Goal: Task Accomplishment & Management: Manage account settings

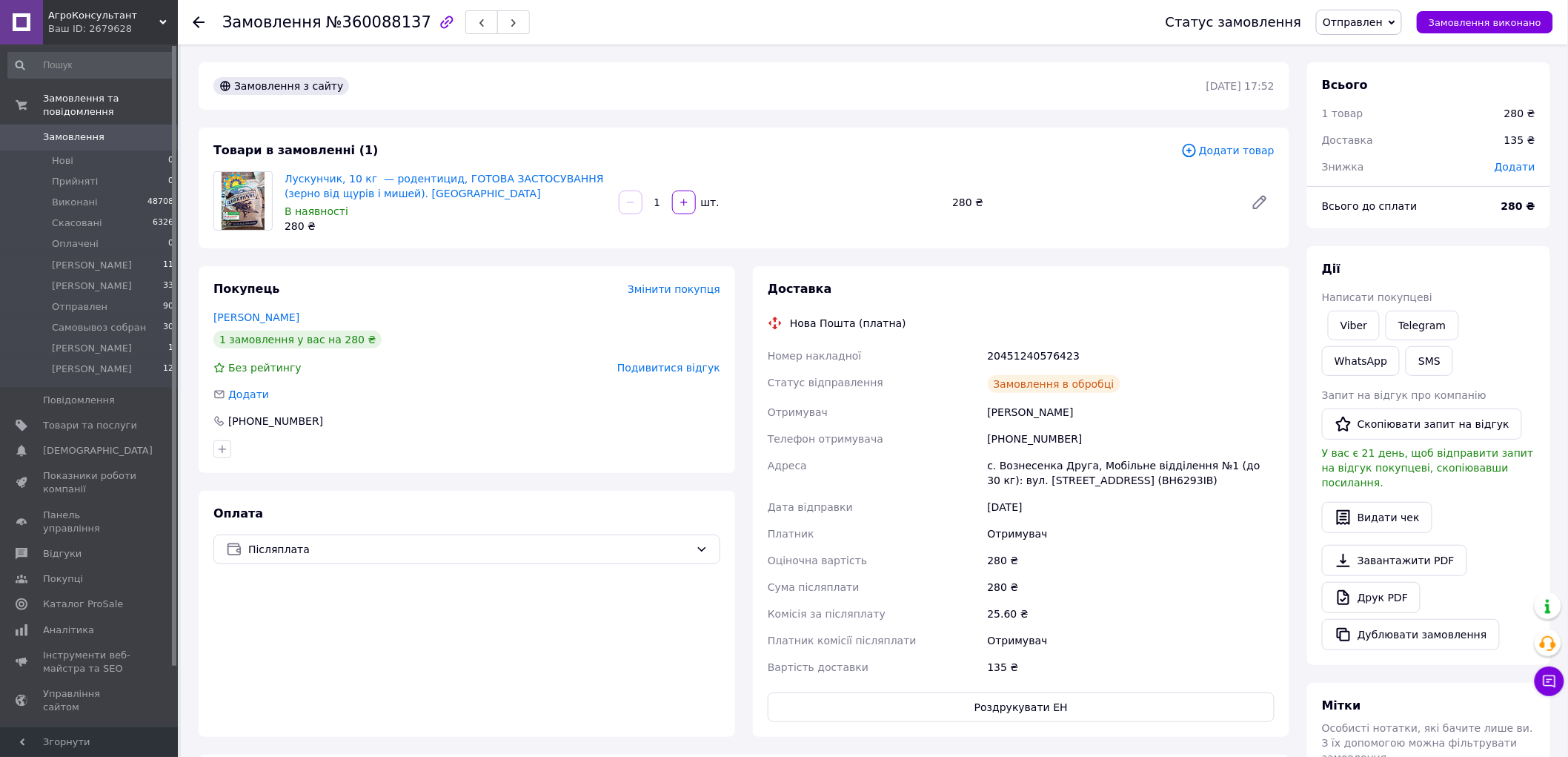
scroll to position [41, 0]
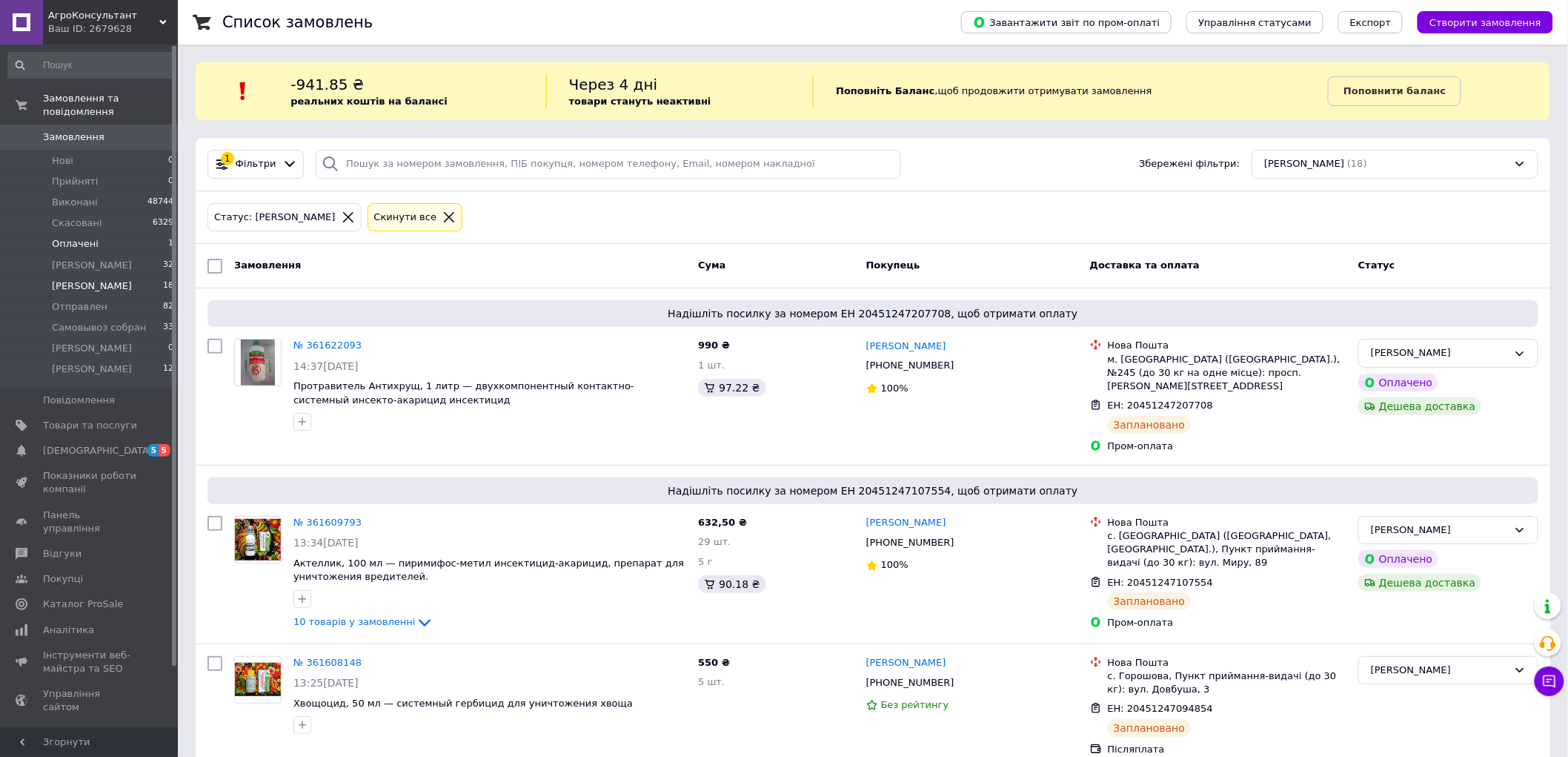
click at [99, 233] on li "Оплачені 1" at bounding box center [91, 243] width 183 height 20
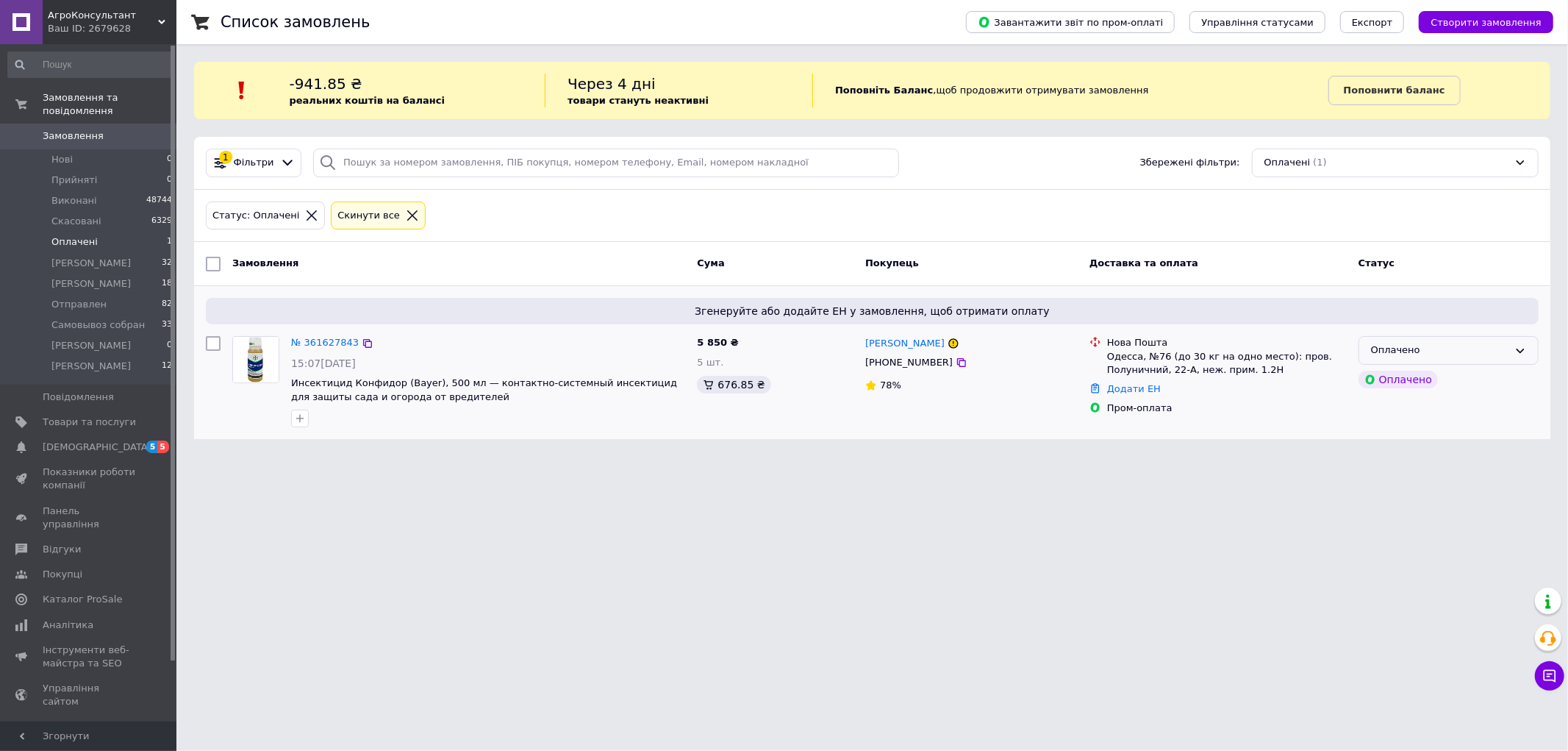
click at [1435, 350] on div "Оплачено" at bounding box center [1440, 350] width 138 height 15
click at [1427, 410] on li "[PERSON_NAME]" at bounding box center [1448, 407] width 179 height 28
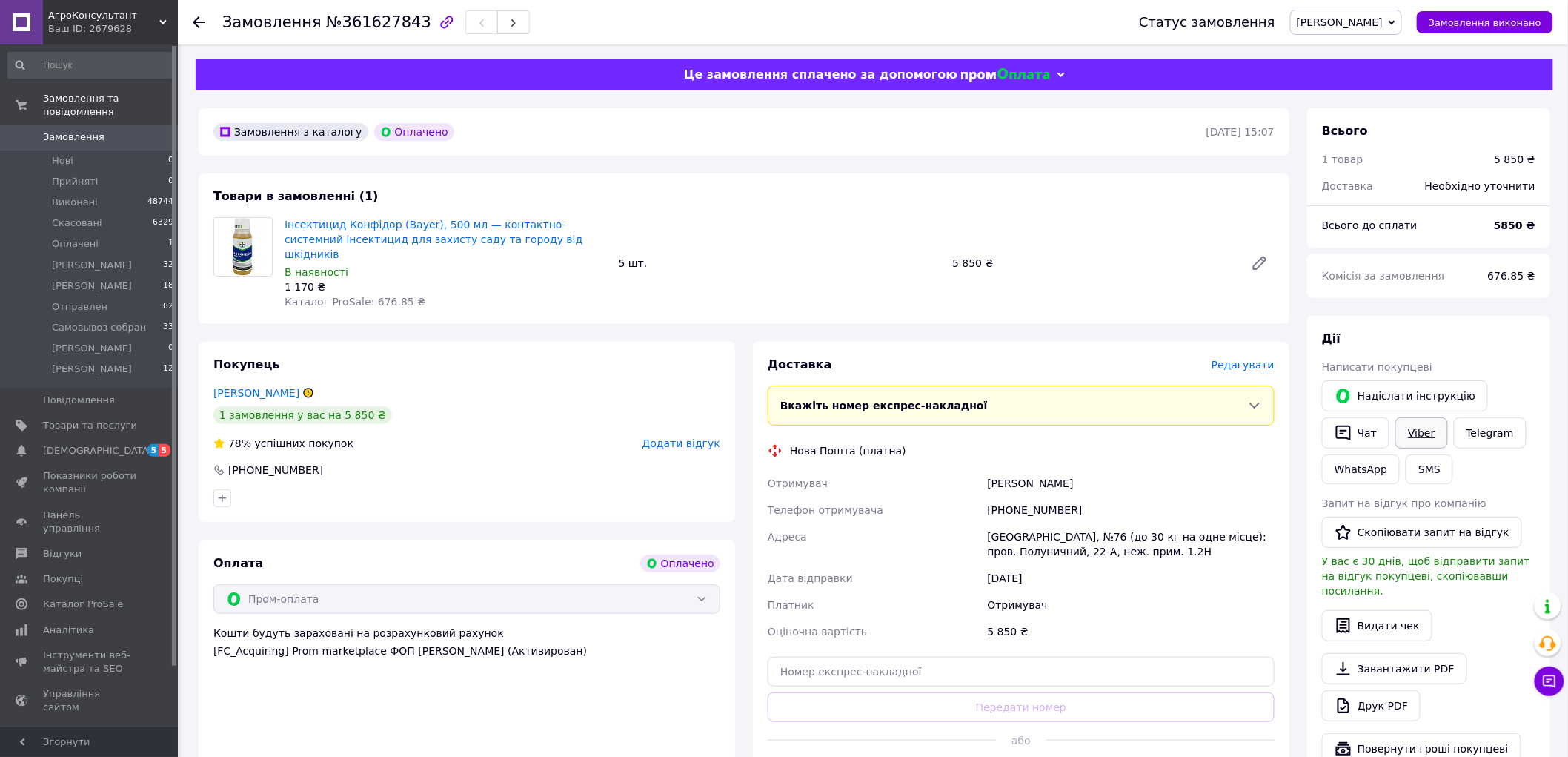
click at [1418, 433] on link "Viber" at bounding box center [1421, 433] width 52 height 31
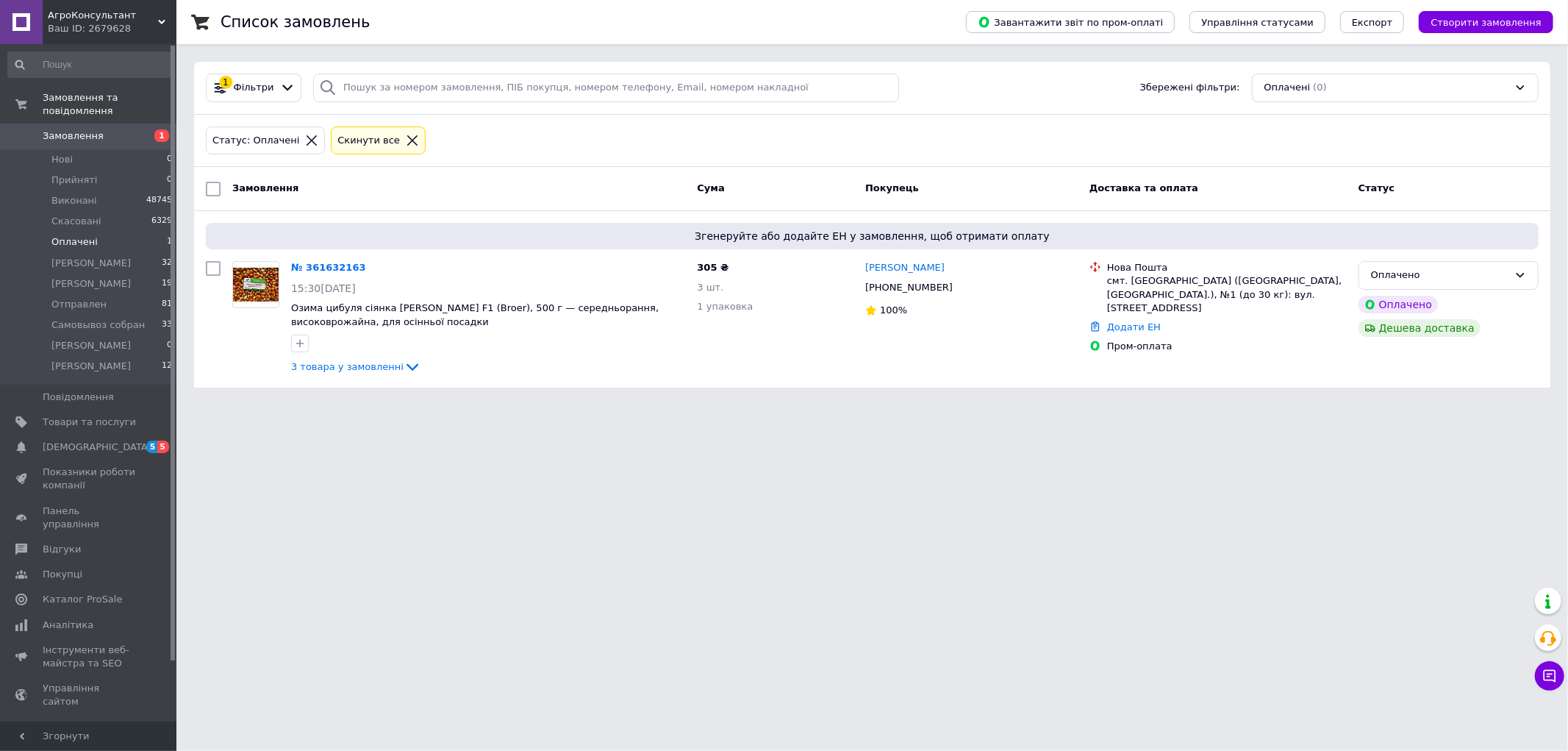
click at [129, 231] on li "Оплачені 1" at bounding box center [91, 241] width 181 height 20
click at [1422, 272] on div "Оплачено" at bounding box center [1440, 275] width 138 height 15
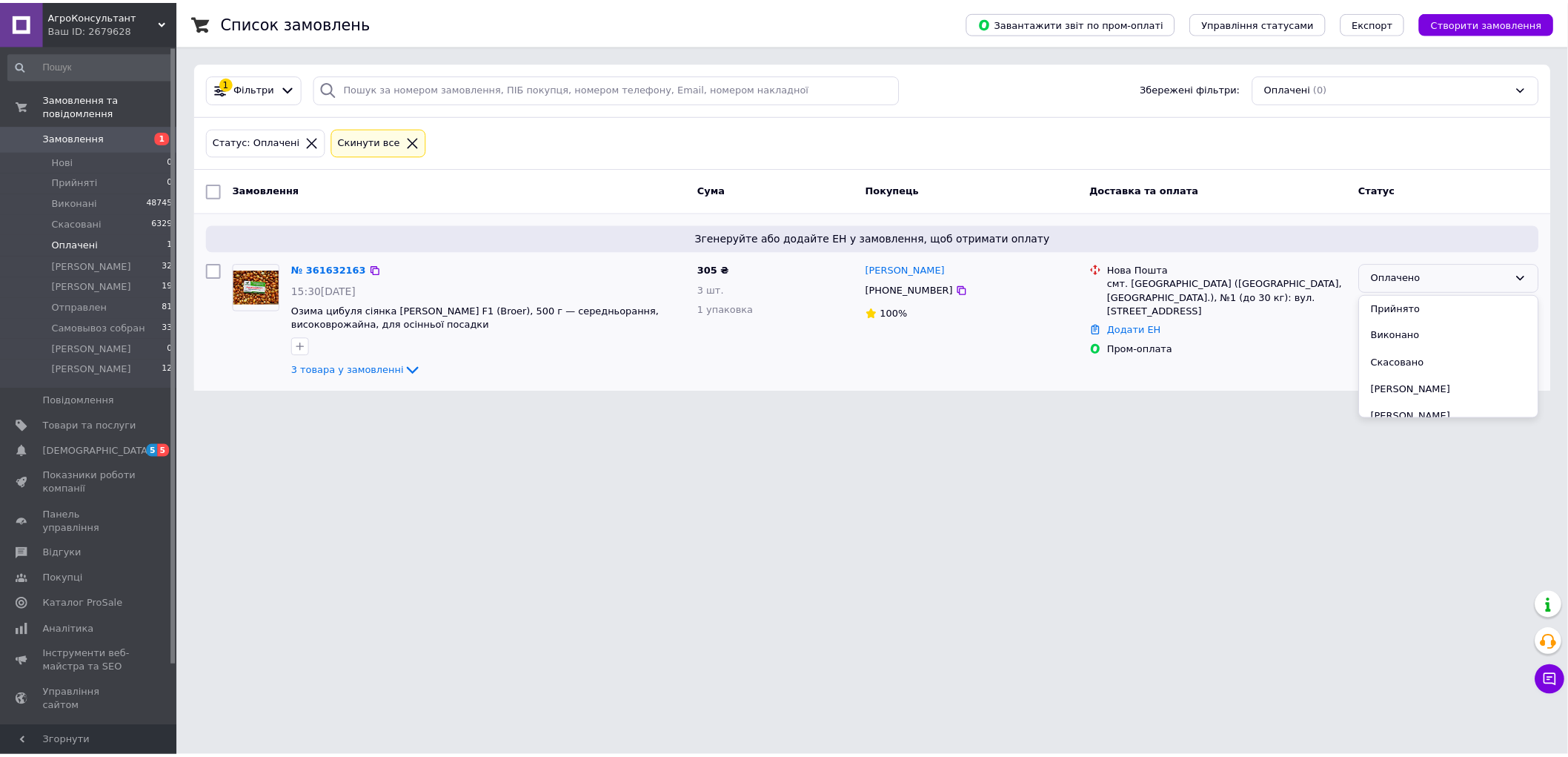
scroll to position [82, 0]
click at [1418, 331] on li "[PERSON_NAME]" at bounding box center [1460, 335] width 180 height 28
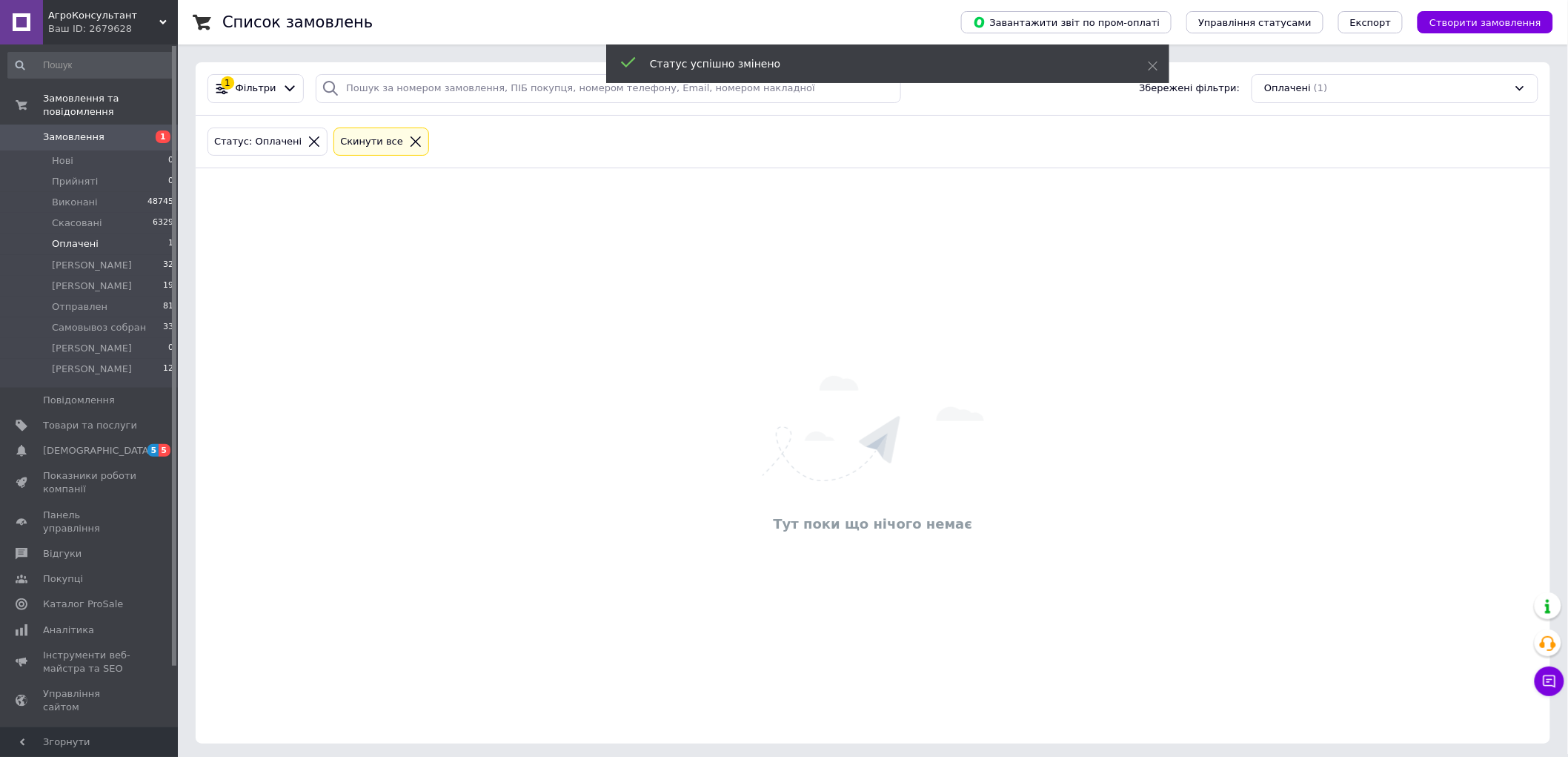
click at [115, 233] on li "Оплачені 1" at bounding box center [91, 243] width 183 height 20
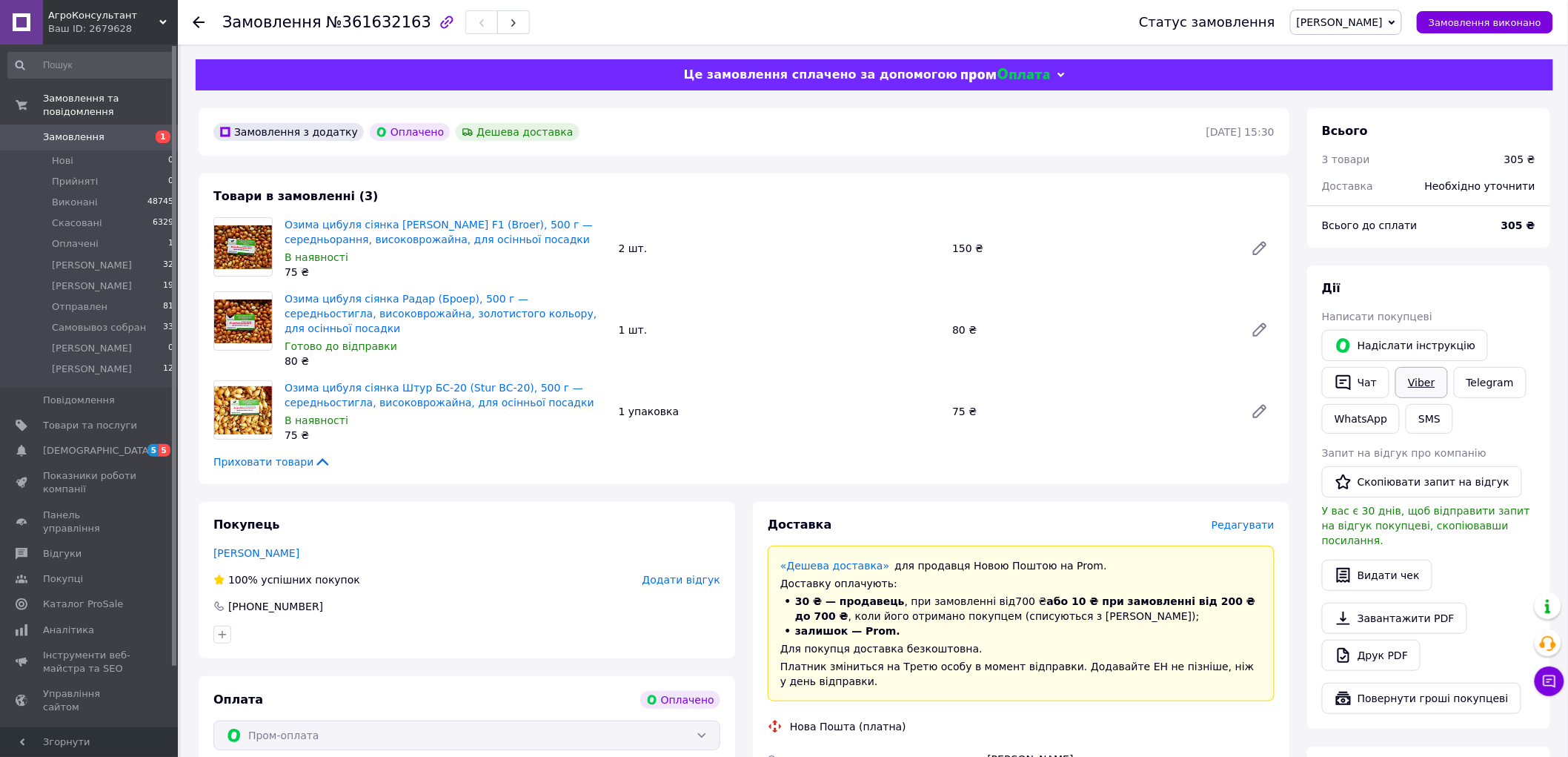
click at [1420, 389] on link "Viber" at bounding box center [1421, 383] width 52 height 31
click at [1401, 386] on link "Viber" at bounding box center [1421, 383] width 52 height 31
click at [1187, 166] on div "Замовлення з додатку Оплачено Дешева доставка 12.09.2025 | 15:30 Товари в замов…" at bounding box center [744, 707] width 1109 height 1198
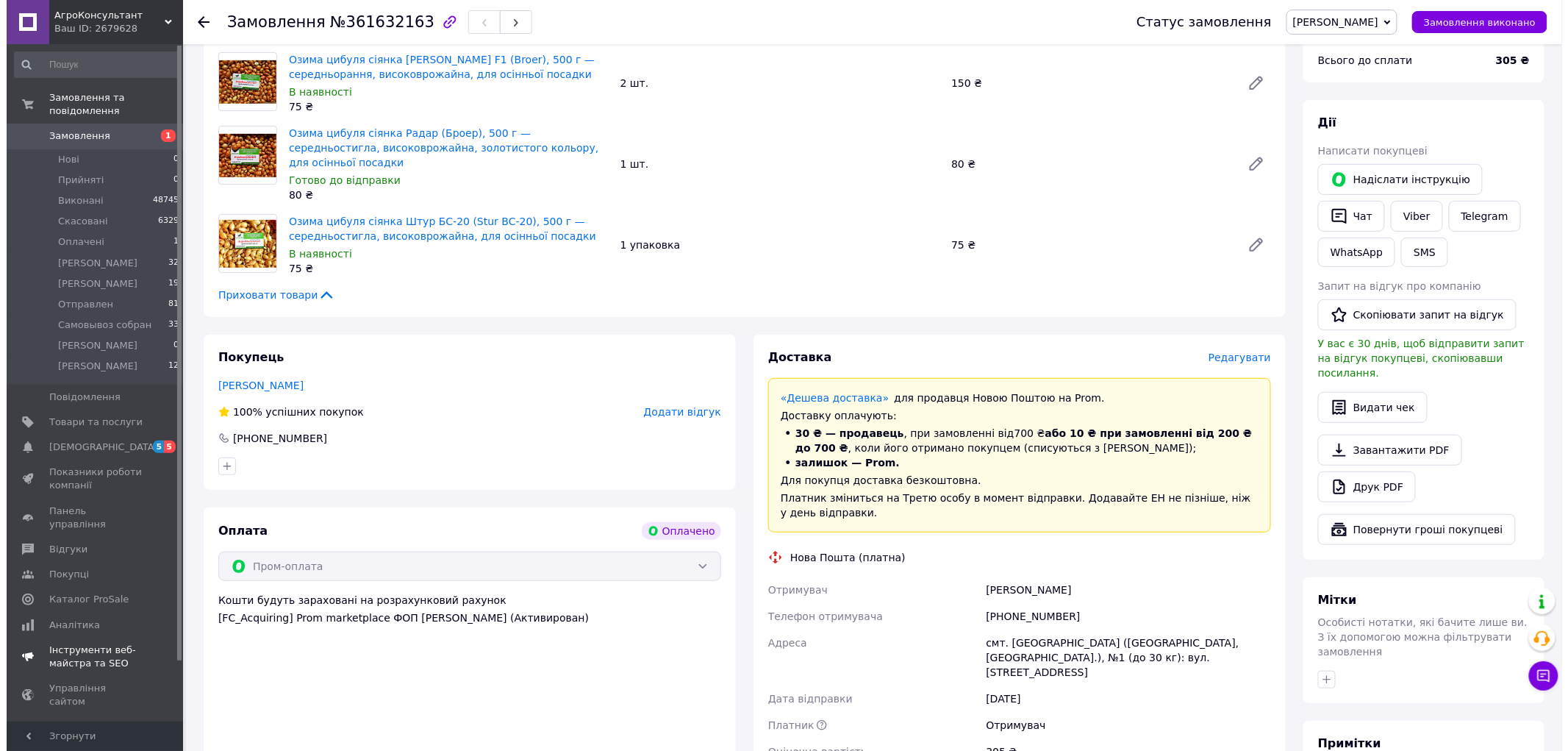
scroll to position [245, 0]
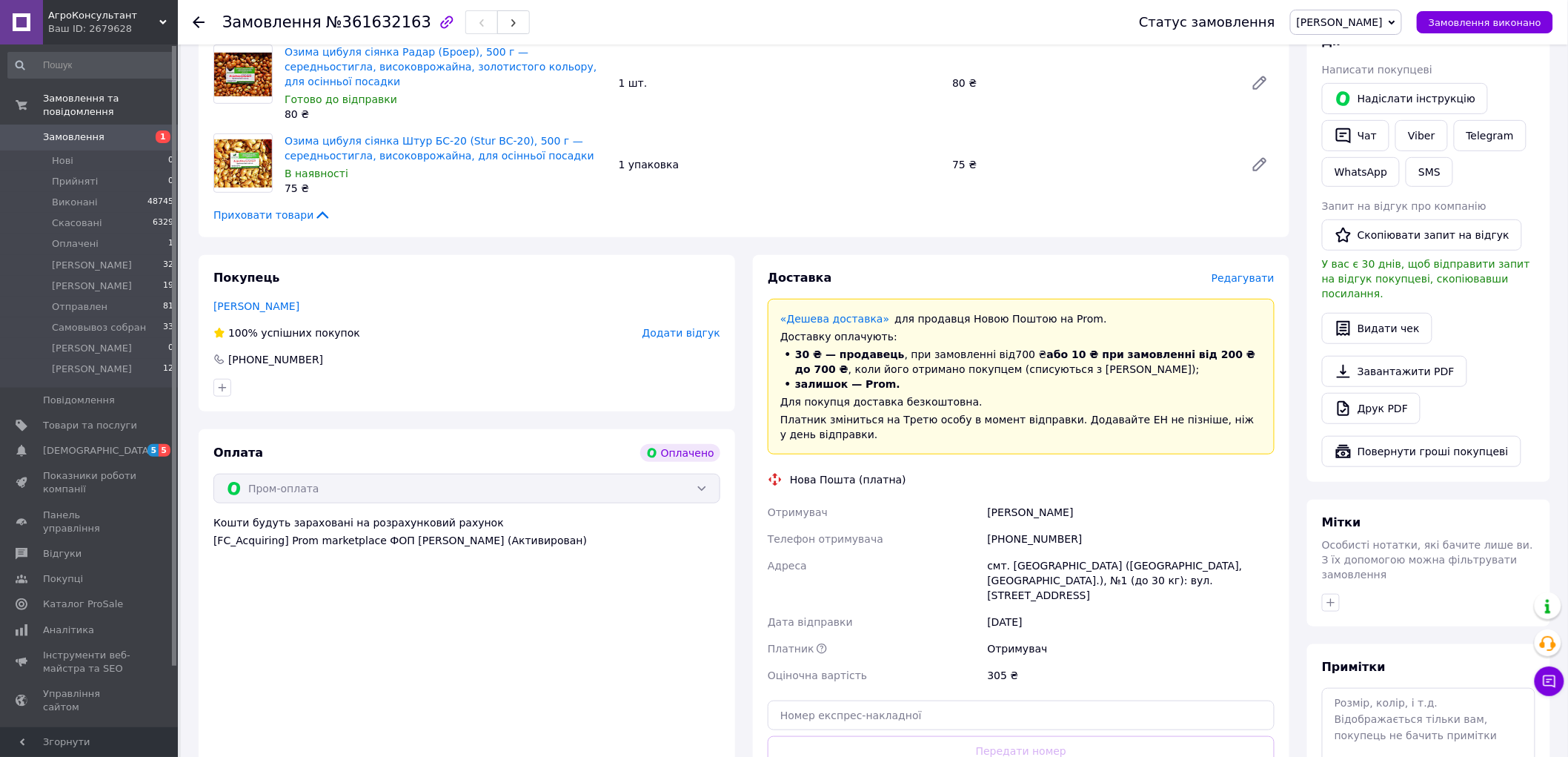
click at [1242, 272] on span "Редагувати" at bounding box center [1243, 278] width 63 height 12
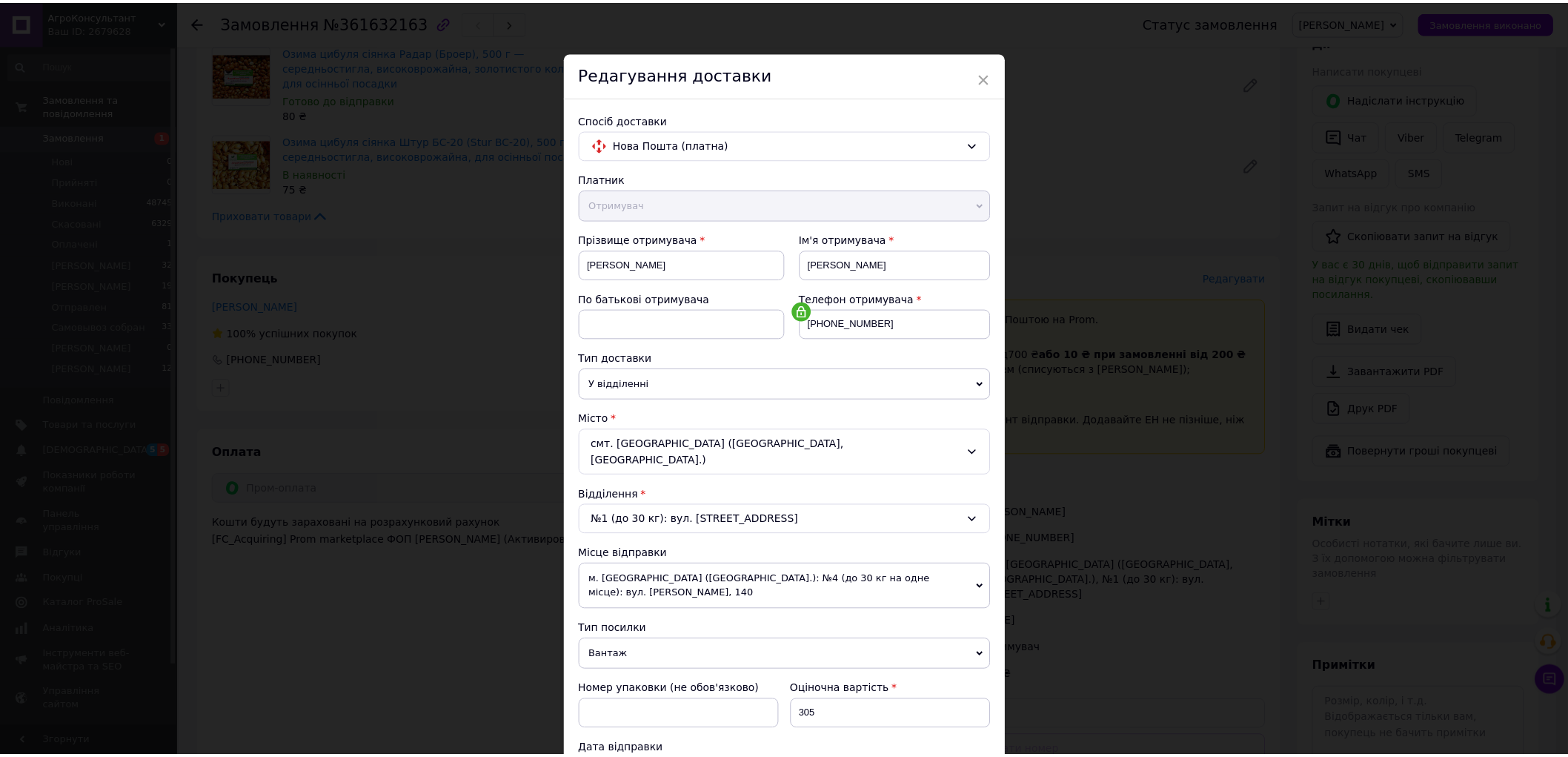
scroll to position [243, 0]
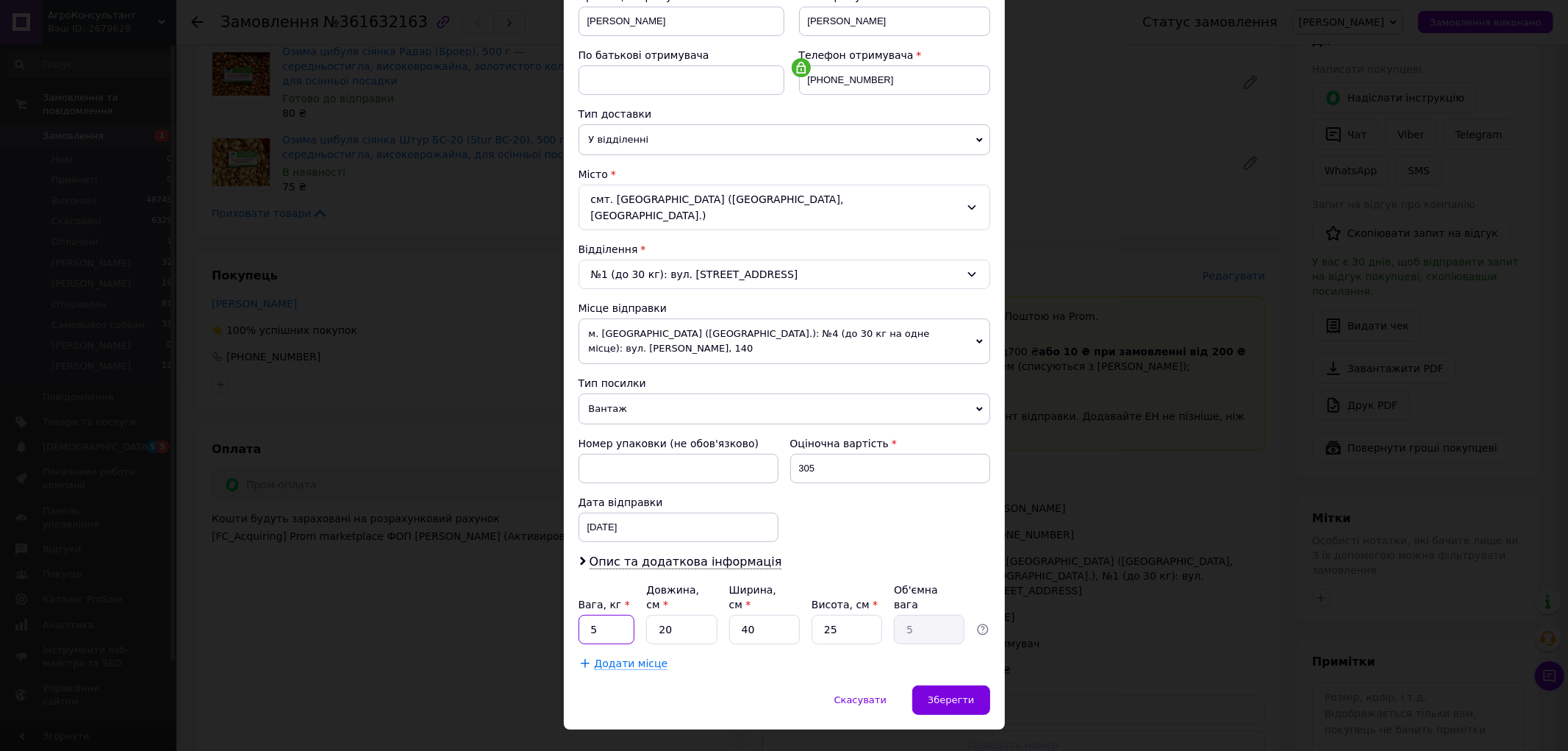
click at [612, 615] on input "5" at bounding box center [607, 630] width 57 height 29
type input "2"
click at [772, 615] on input "40" at bounding box center [765, 630] width 70 height 29
type input "4"
type input "0.5"
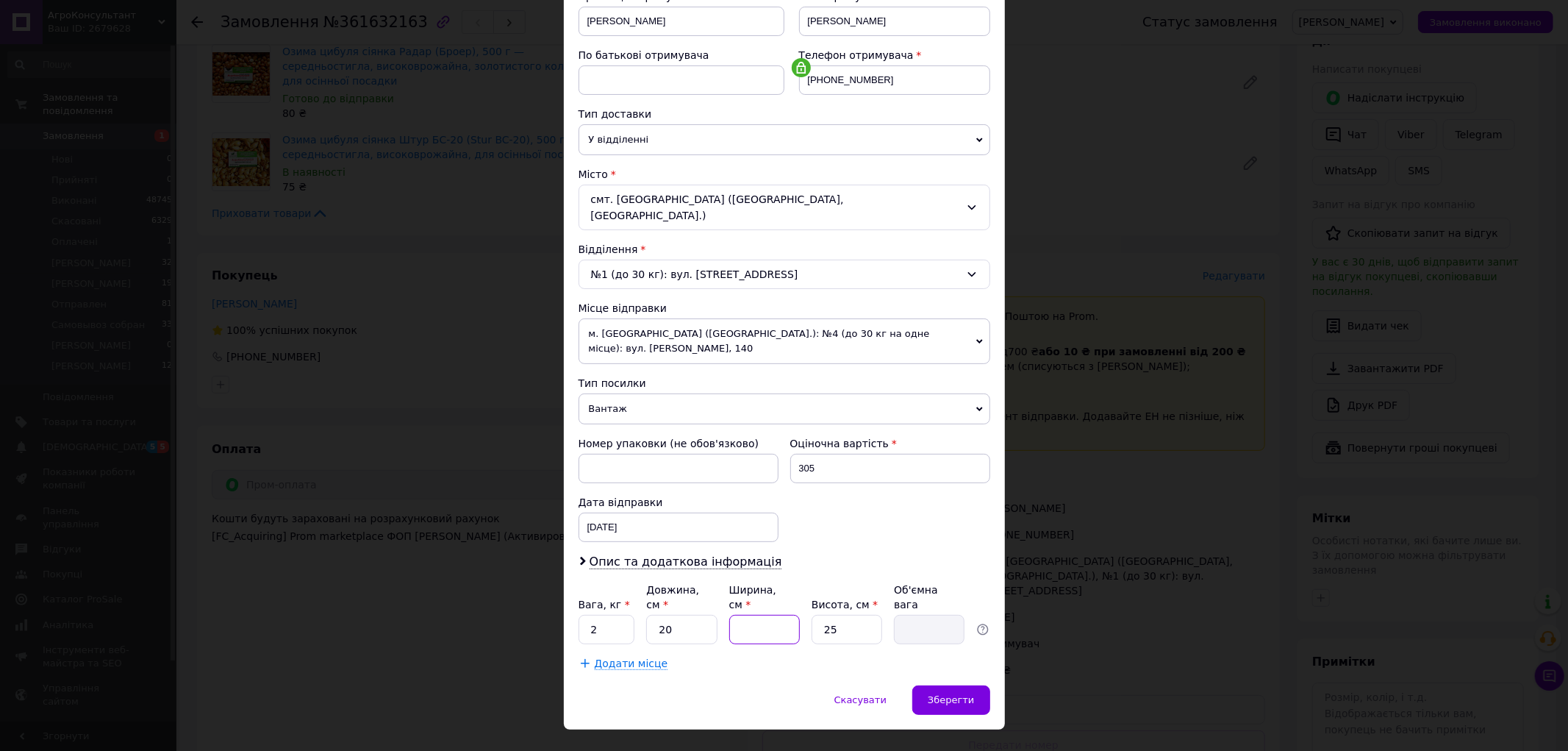
type input "2"
type input "0.25"
type input "20"
type input "2.5"
type input "20"
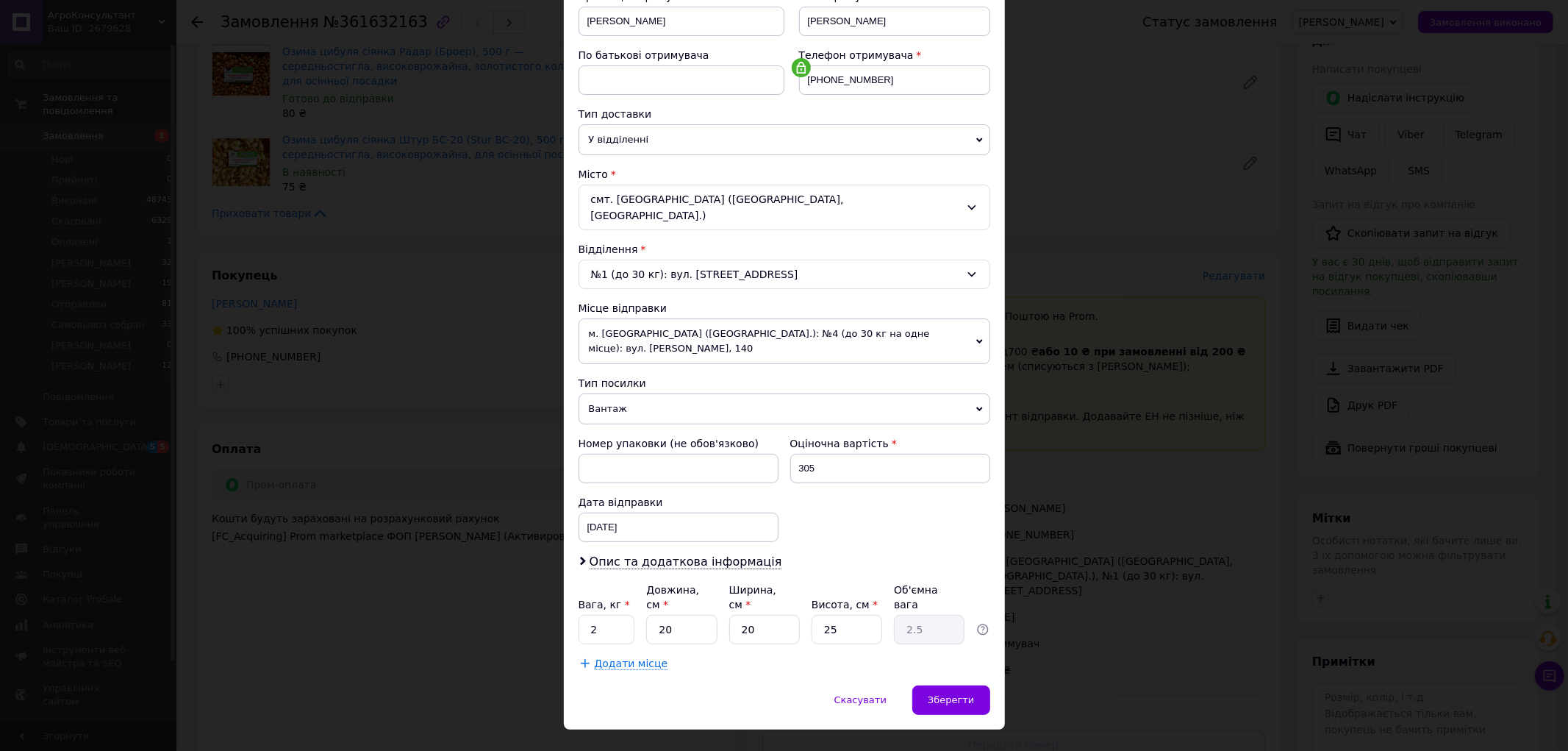
click at [848, 599] on label "Висота, см *" at bounding box center [845, 605] width 66 height 12
click at [848, 615] on input "25" at bounding box center [846, 630] width 70 height 29
type input "2"
type input "0.2"
type input "20"
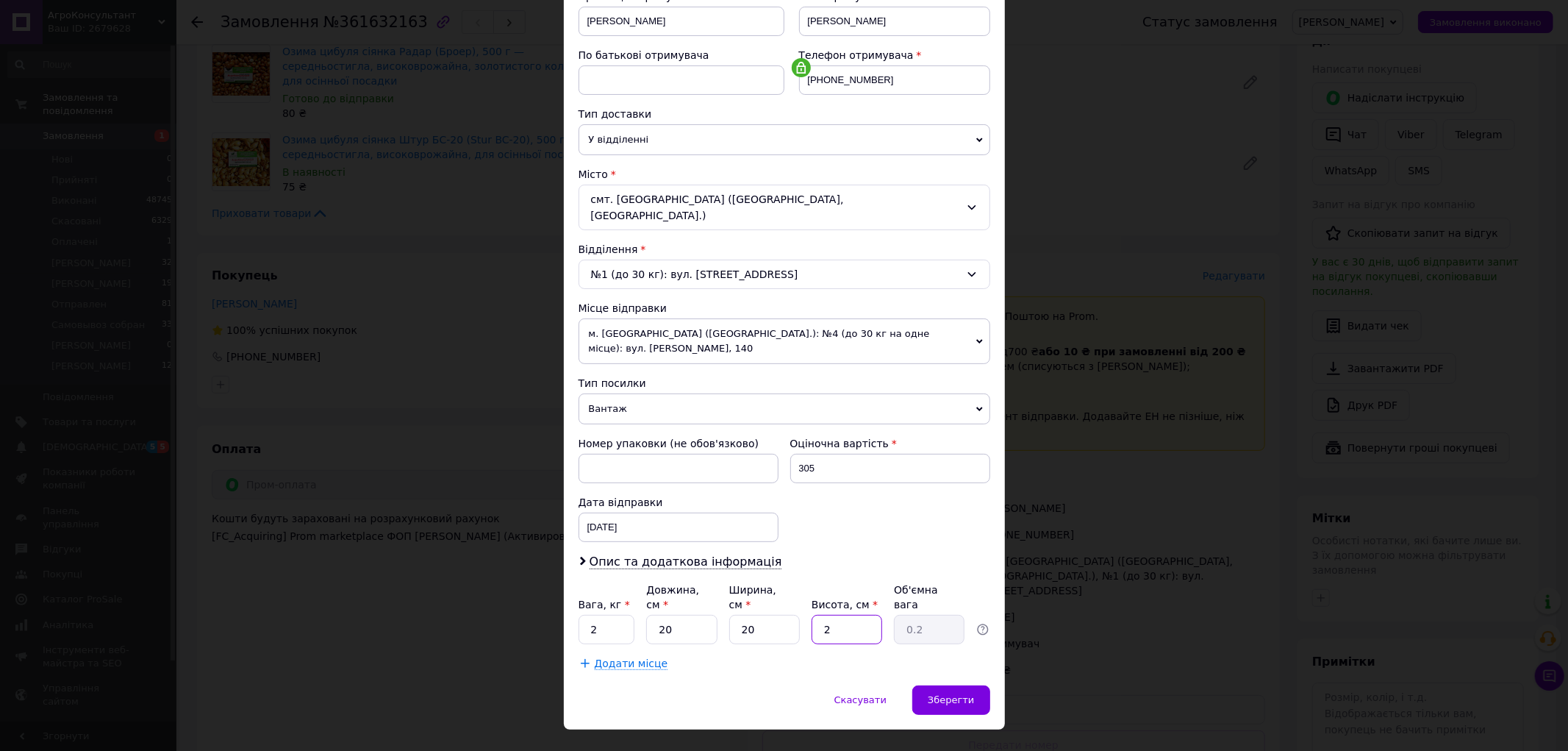
type input "2"
type input "20"
click at [946, 685] on div "Зберегти" at bounding box center [951, 700] width 77 height 29
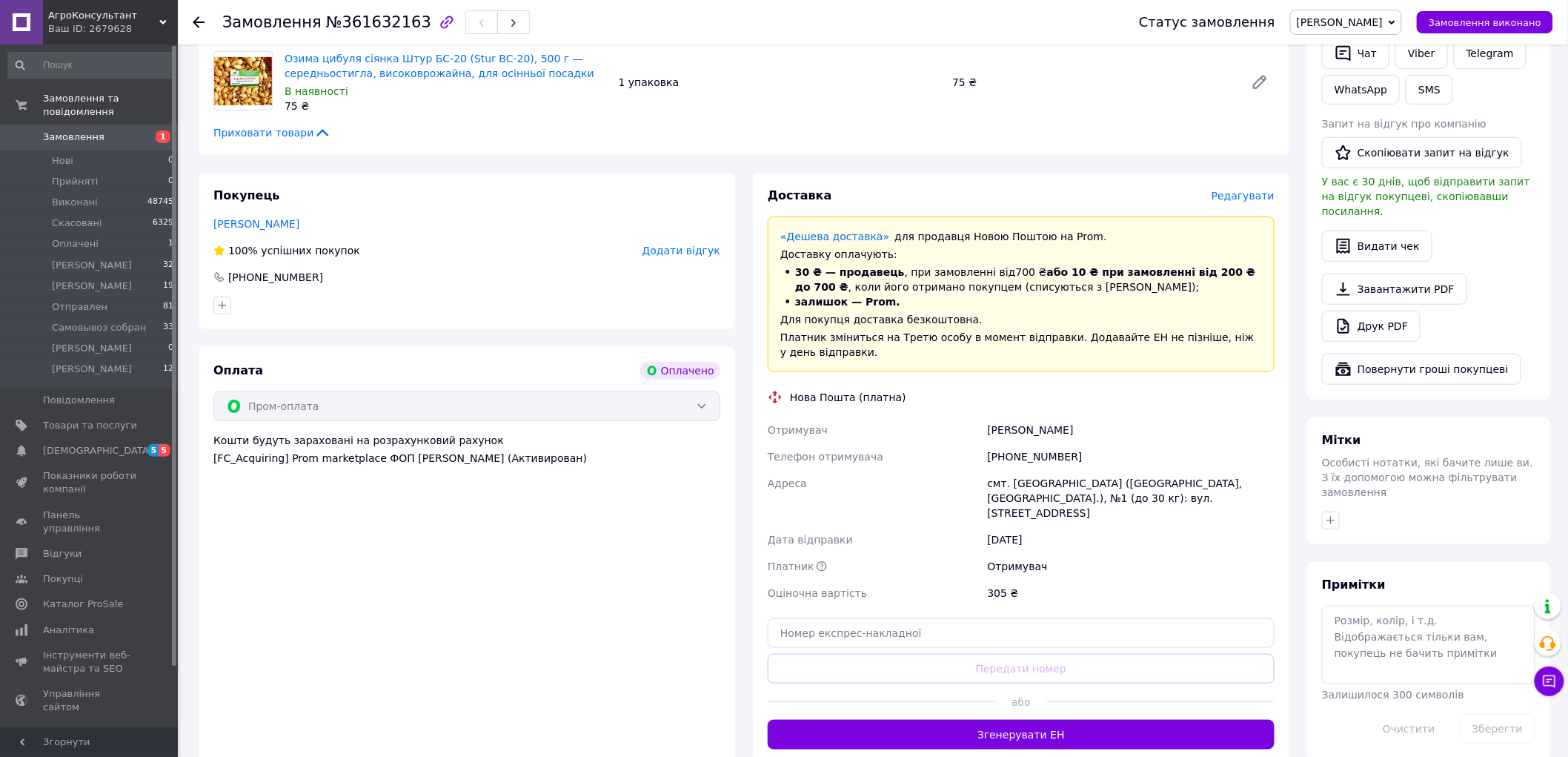
scroll to position [494, 0]
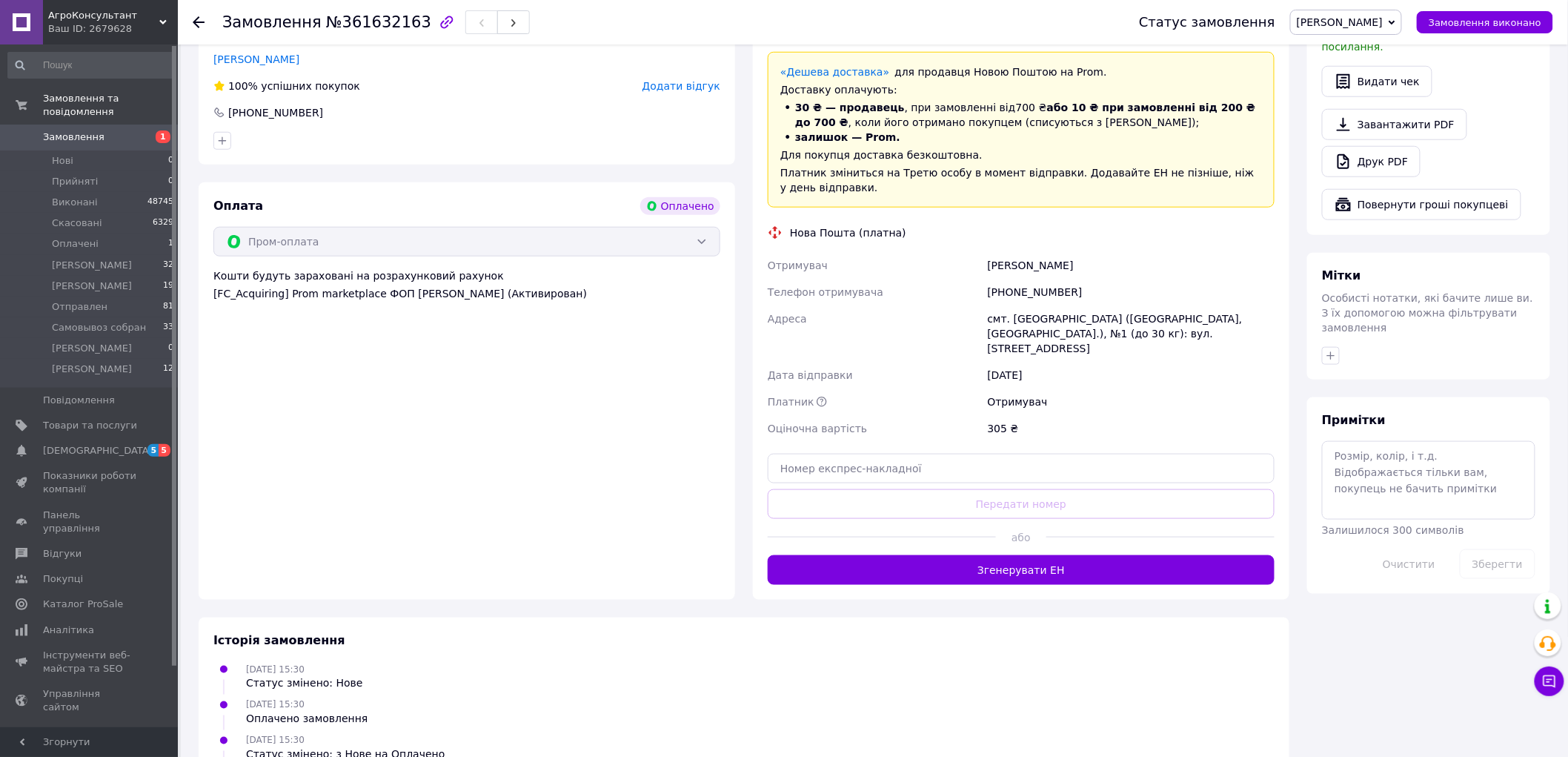
click at [1005, 556] on button "Згенерувати ЕН" at bounding box center [1022, 570] width 507 height 29
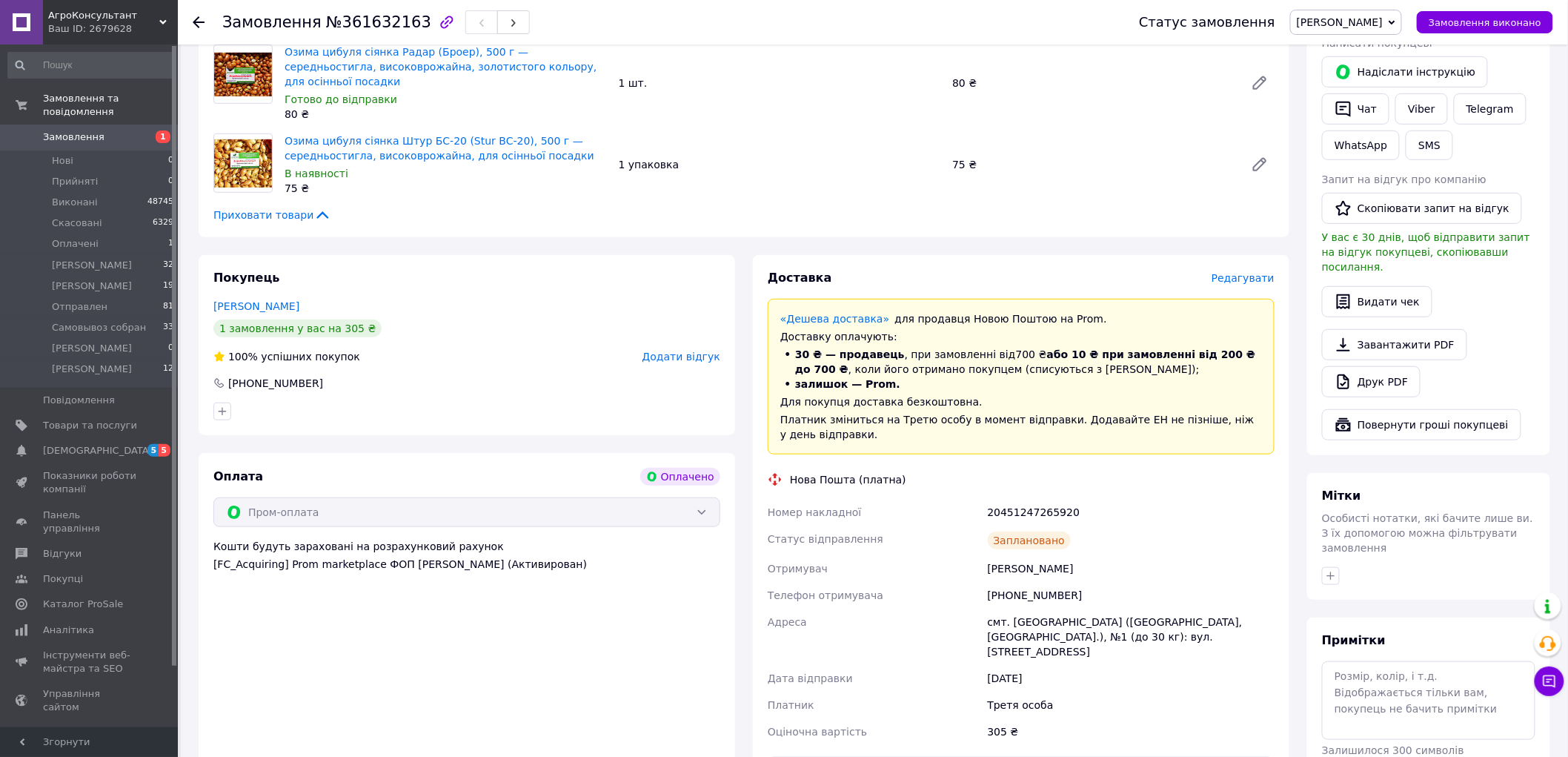
scroll to position [0, 0]
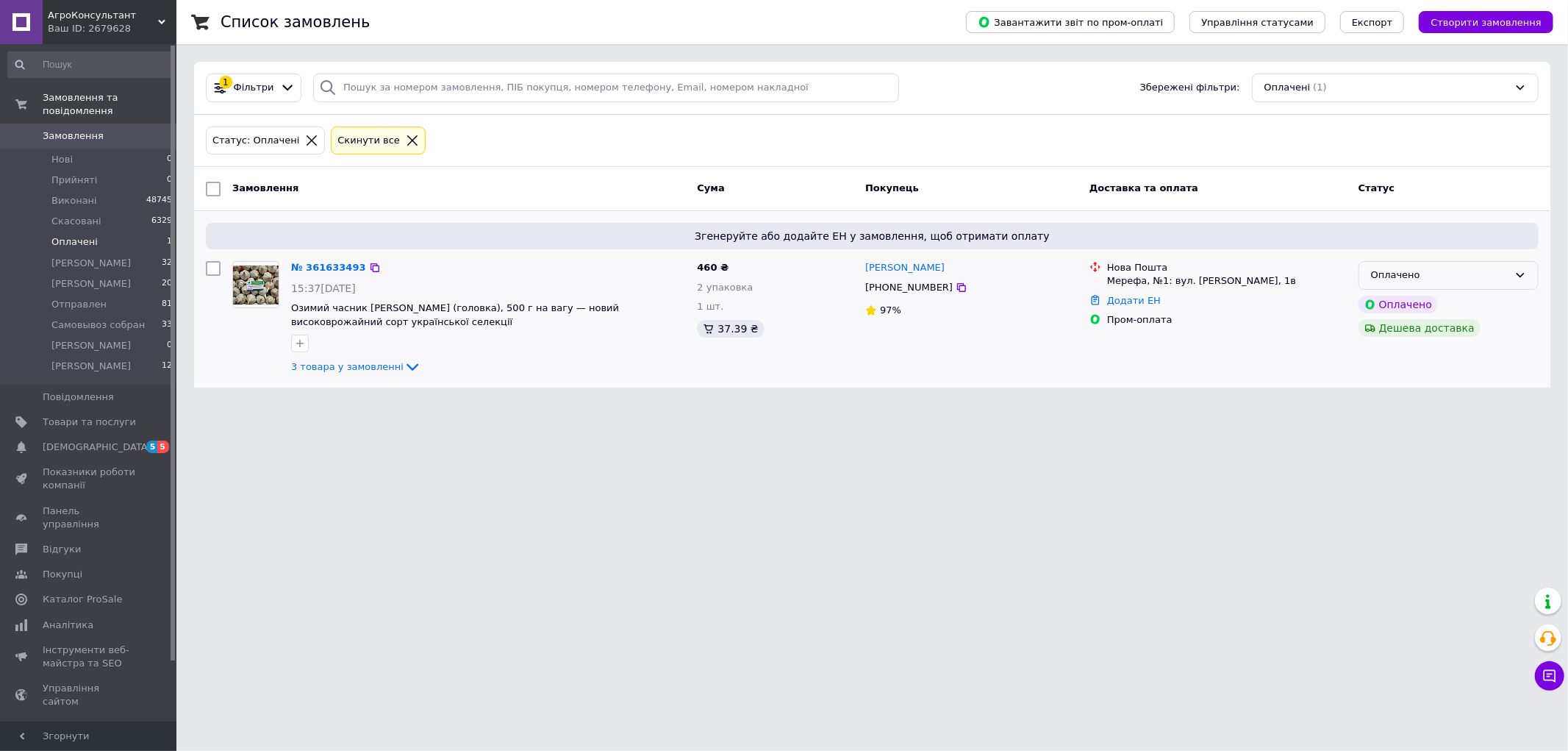
click at [1431, 278] on div "Оплачено" at bounding box center [1440, 275] width 138 height 15
click at [1443, 331] on li "[PERSON_NAME]" at bounding box center [1448, 333] width 179 height 28
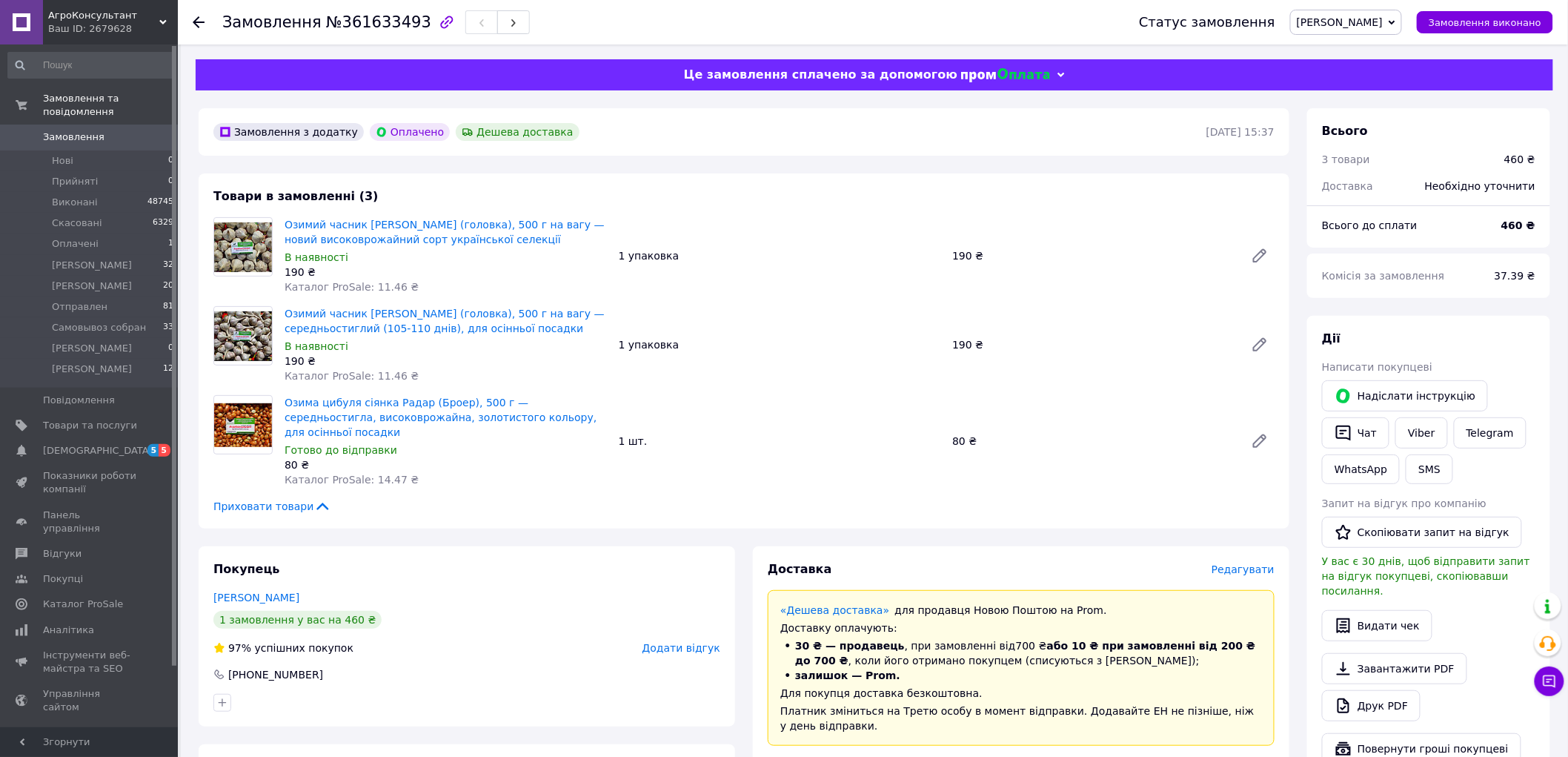
scroll to position [165, 0]
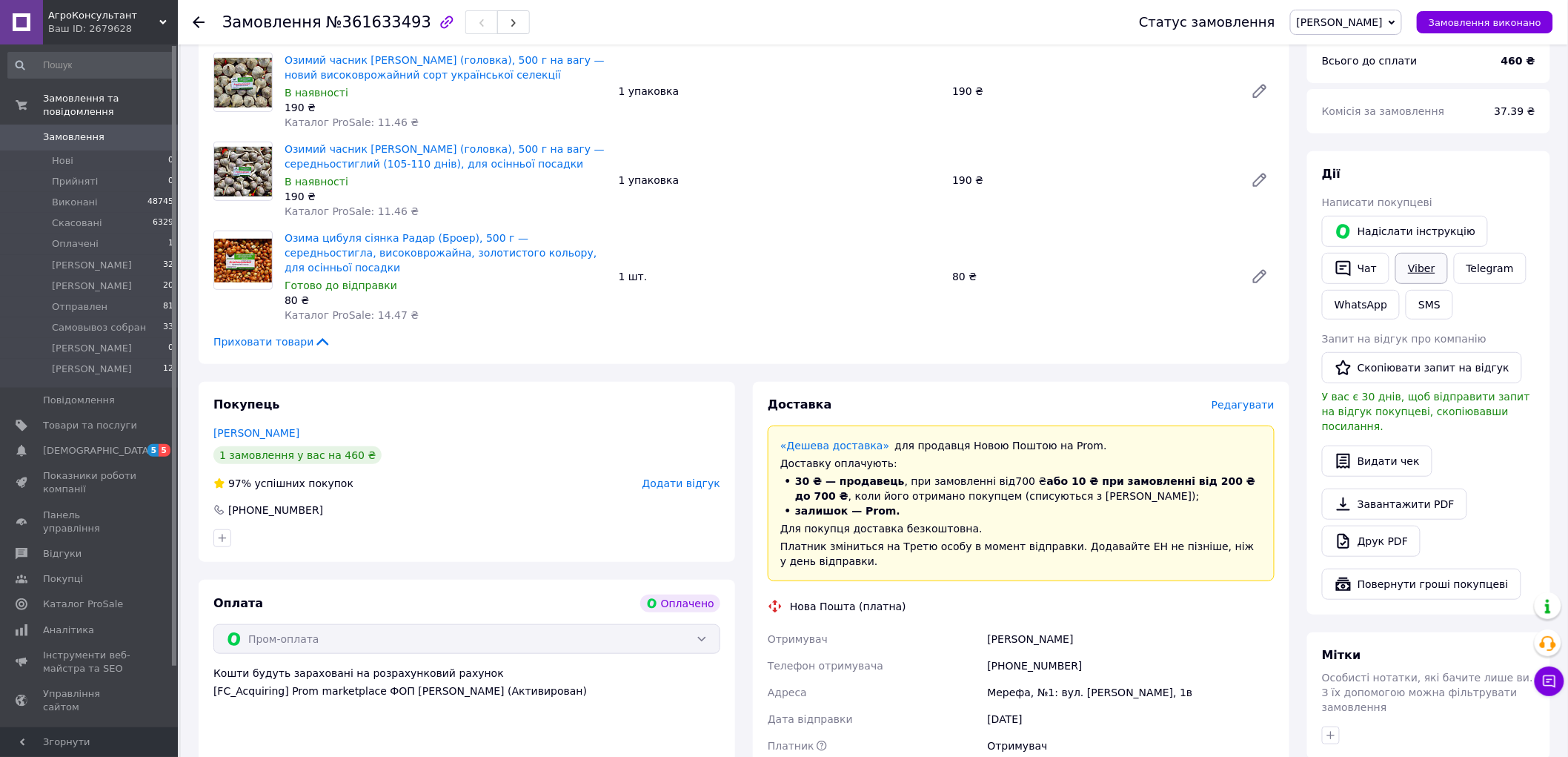
click at [1413, 267] on link "Viber" at bounding box center [1421, 268] width 52 height 31
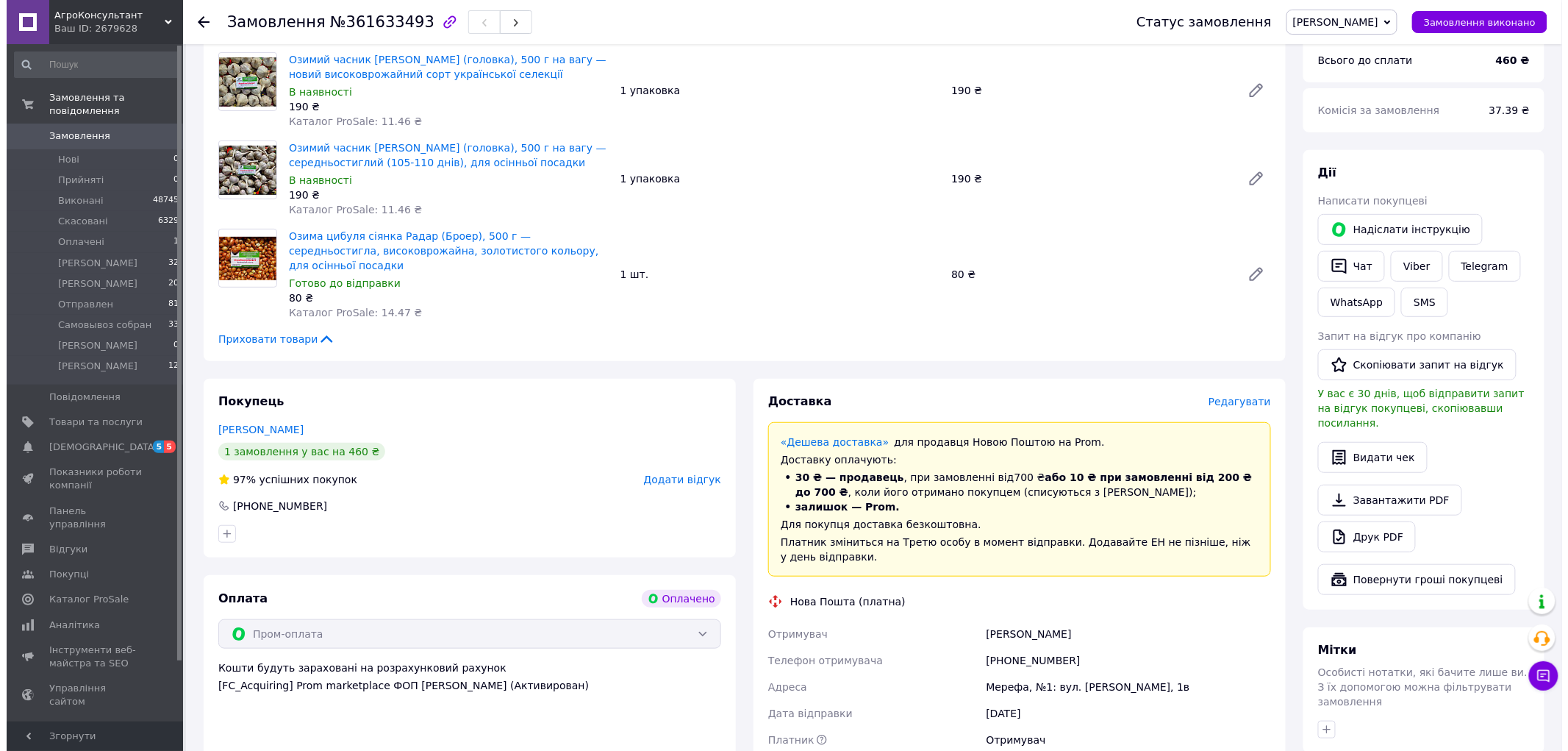
scroll to position [0, 0]
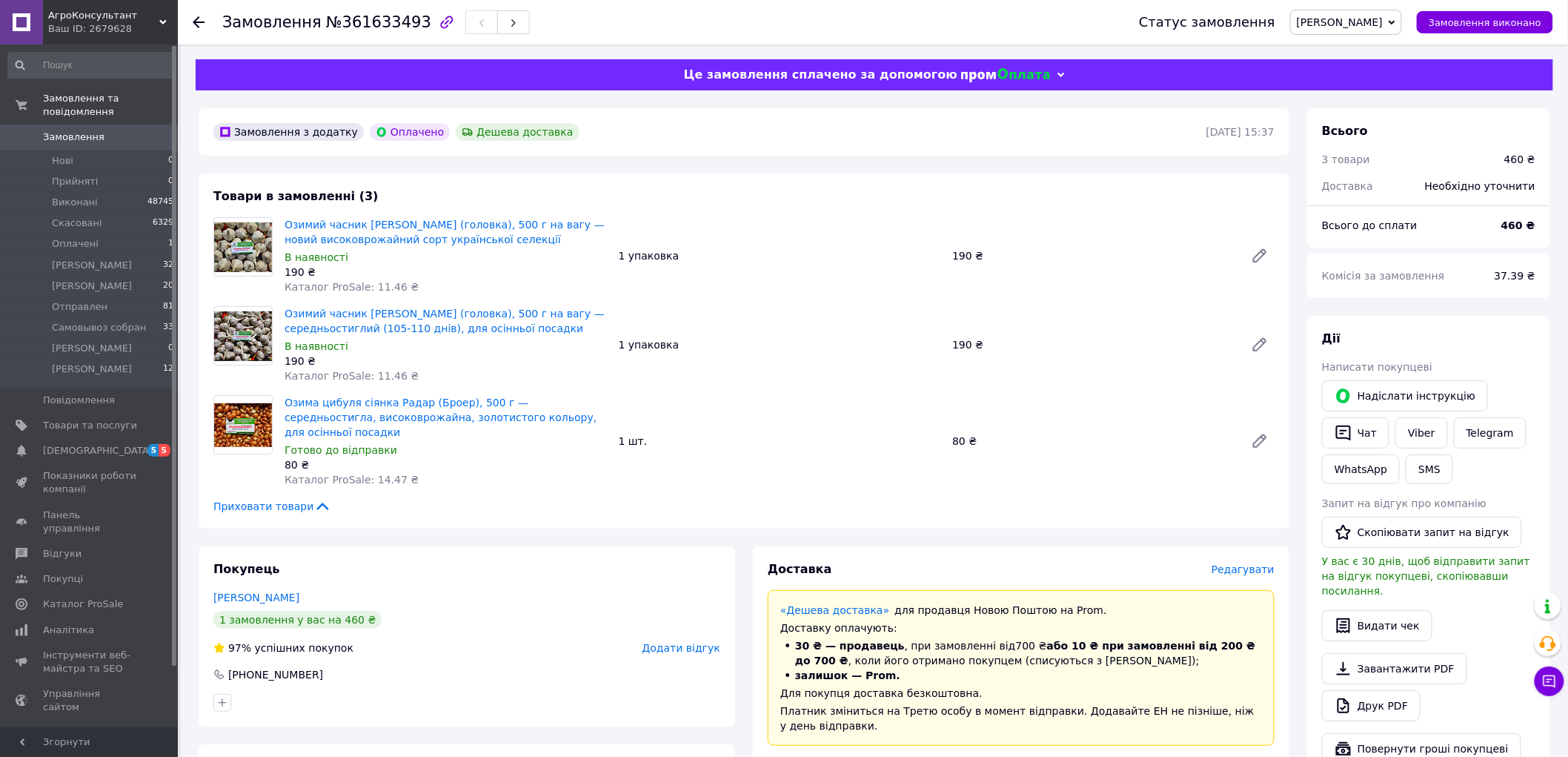
click at [1255, 561] on div "Доставка Редагувати" at bounding box center [1022, 569] width 507 height 17
click at [1253, 561] on div "Доставка Редагувати" at bounding box center [1022, 569] width 507 height 17
click at [1249, 564] on span "Редагувати" at bounding box center [1243, 569] width 63 height 12
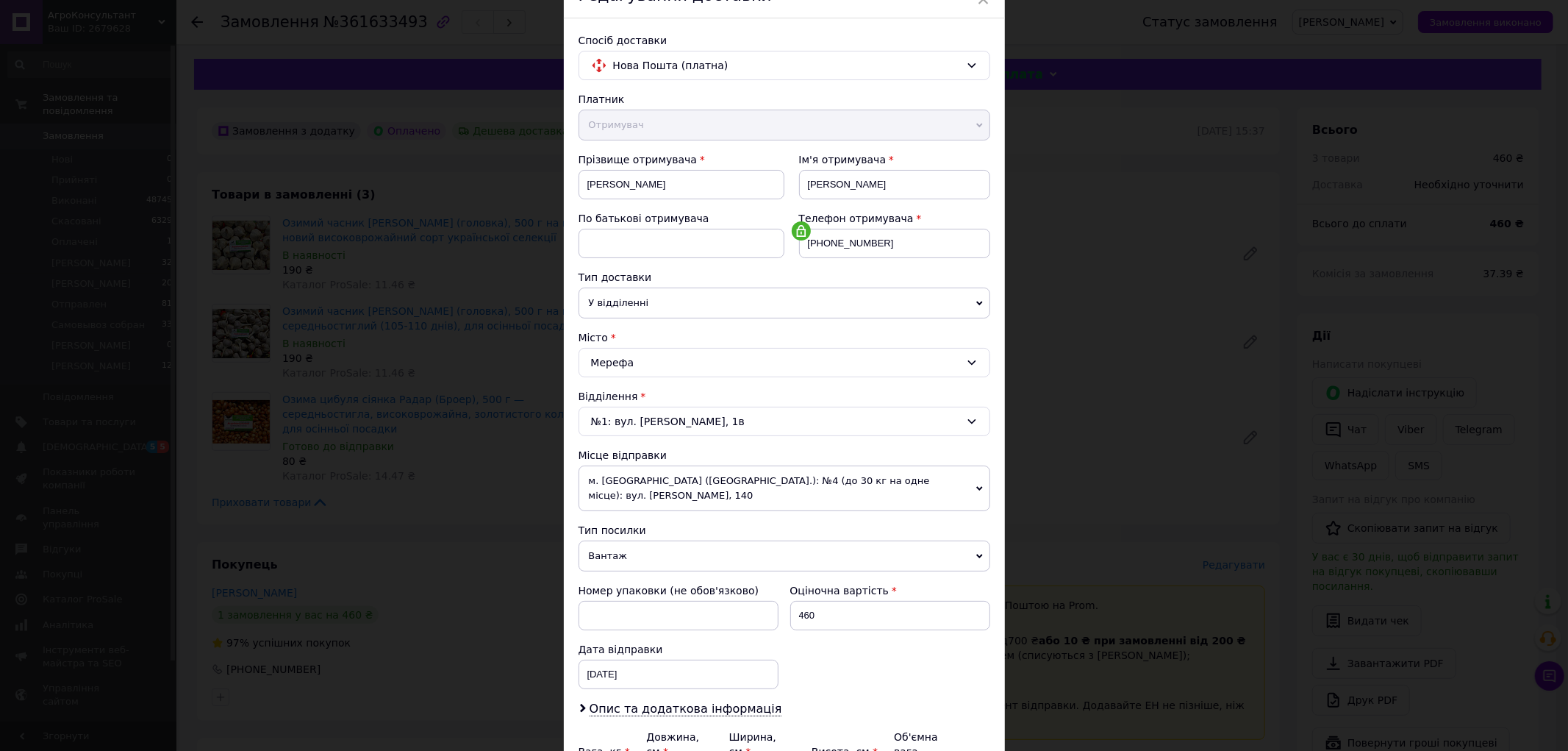
scroll to position [241, 0]
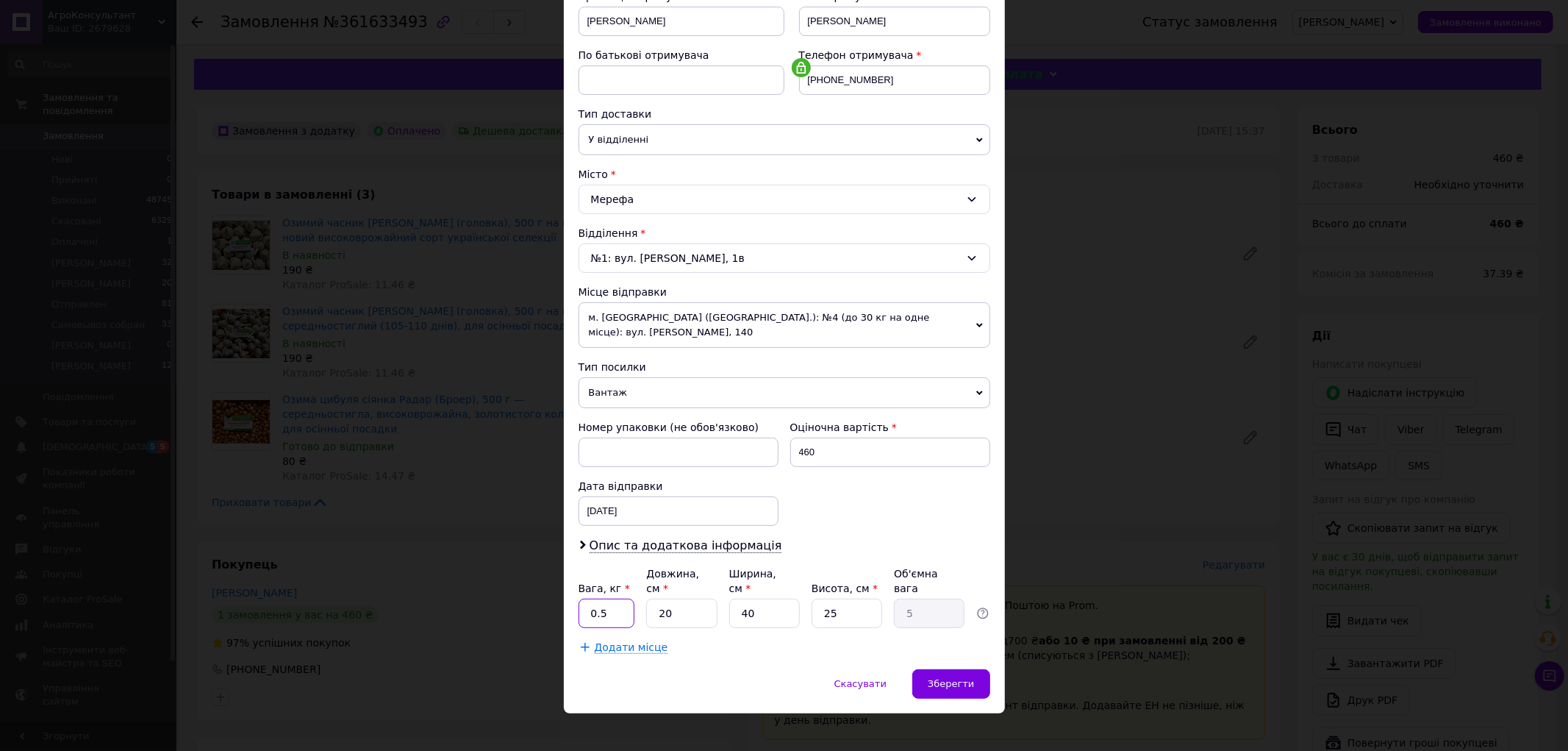
click at [623, 605] on input "0.5" at bounding box center [607, 613] width 57 height 29
type input "0"
type input "1.500"
click at [765, 601] on input "40" at bounding box center [765, 613] width 70 height 29
type input "4"
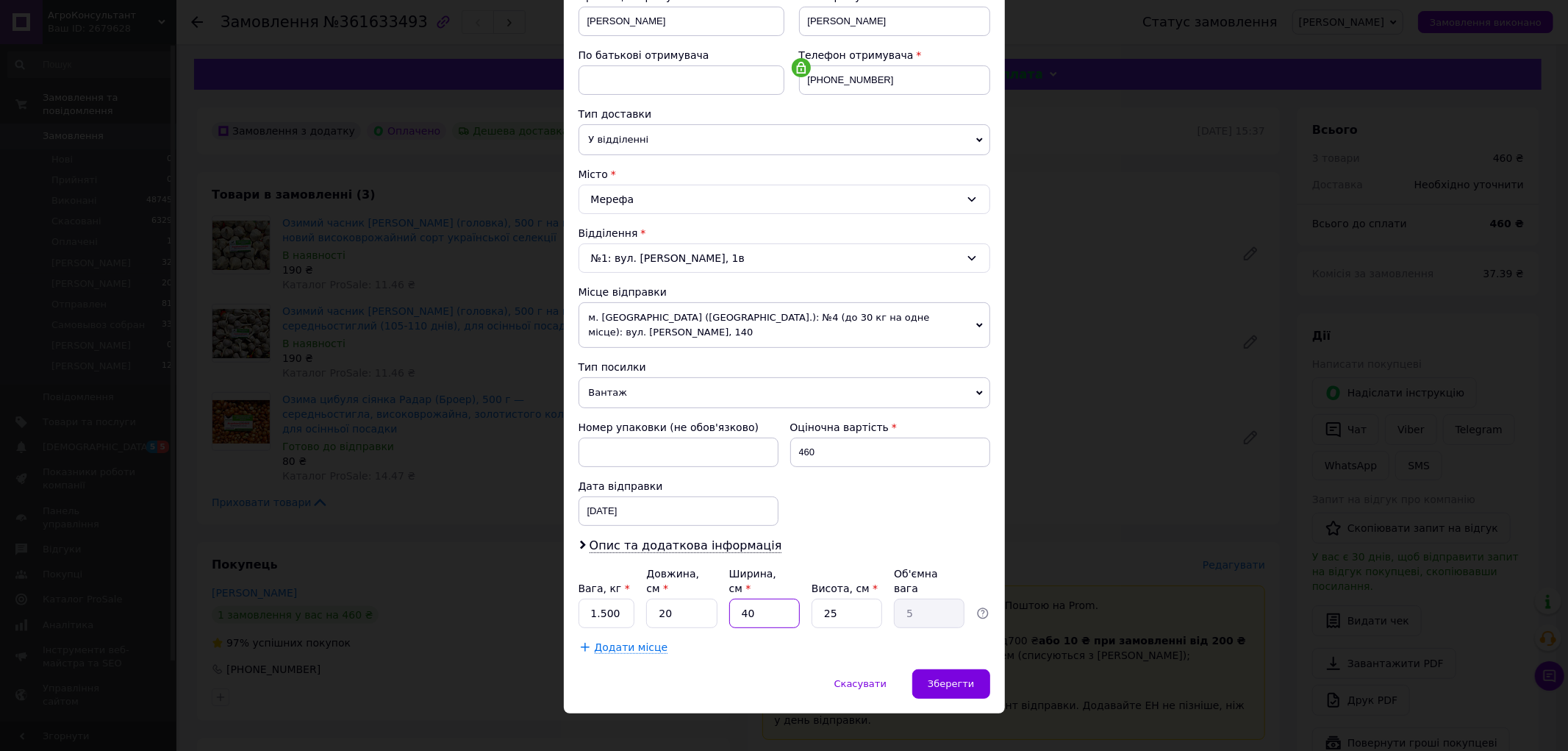
type input "0.5"
type input "2"
type input "0.25"
type input "20"
type input "2.5"
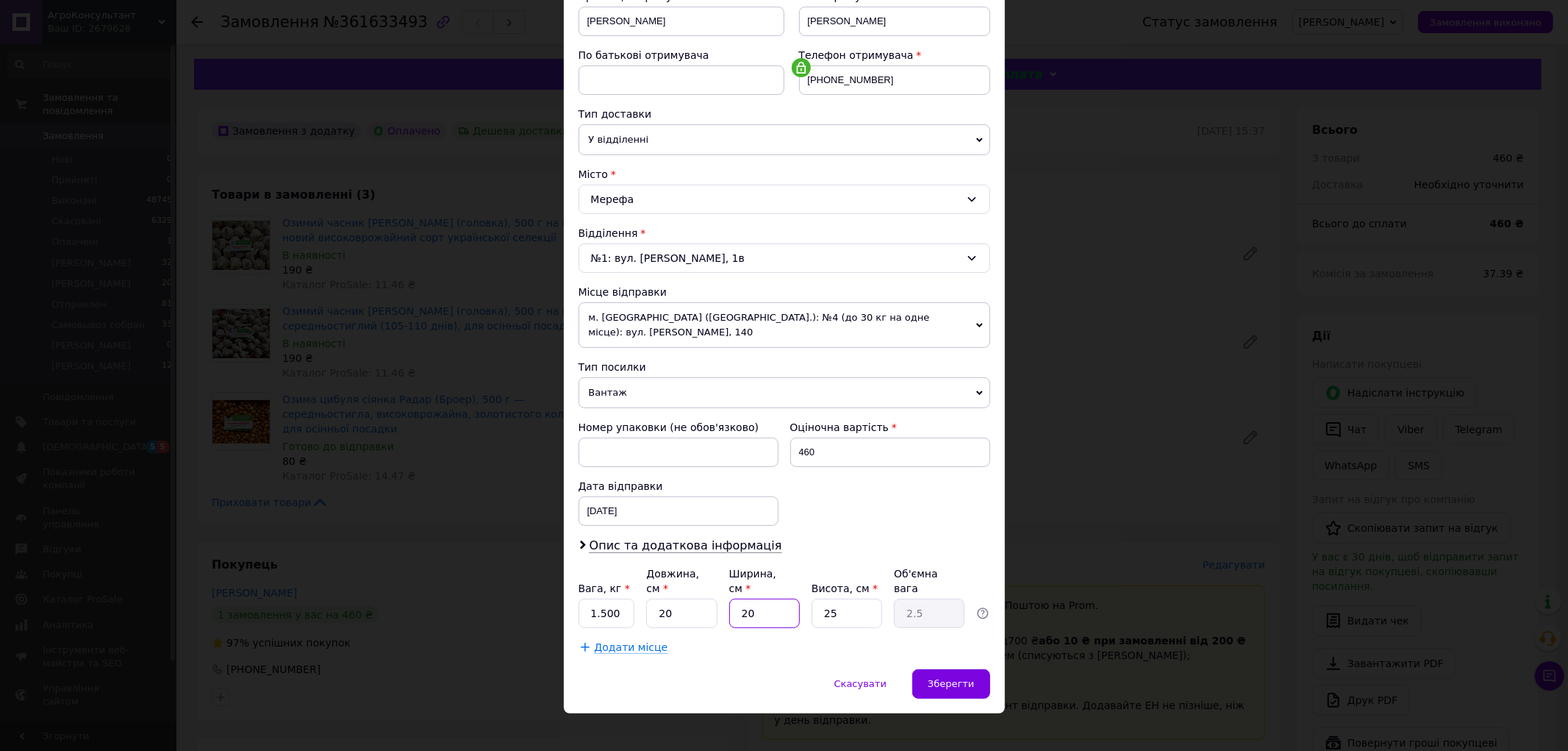
type input "20"
click at [833, 609] on input "25" at bounding box center [846, 613] width 70 height 29
type input "2"
type input "0.2"
type input "1"
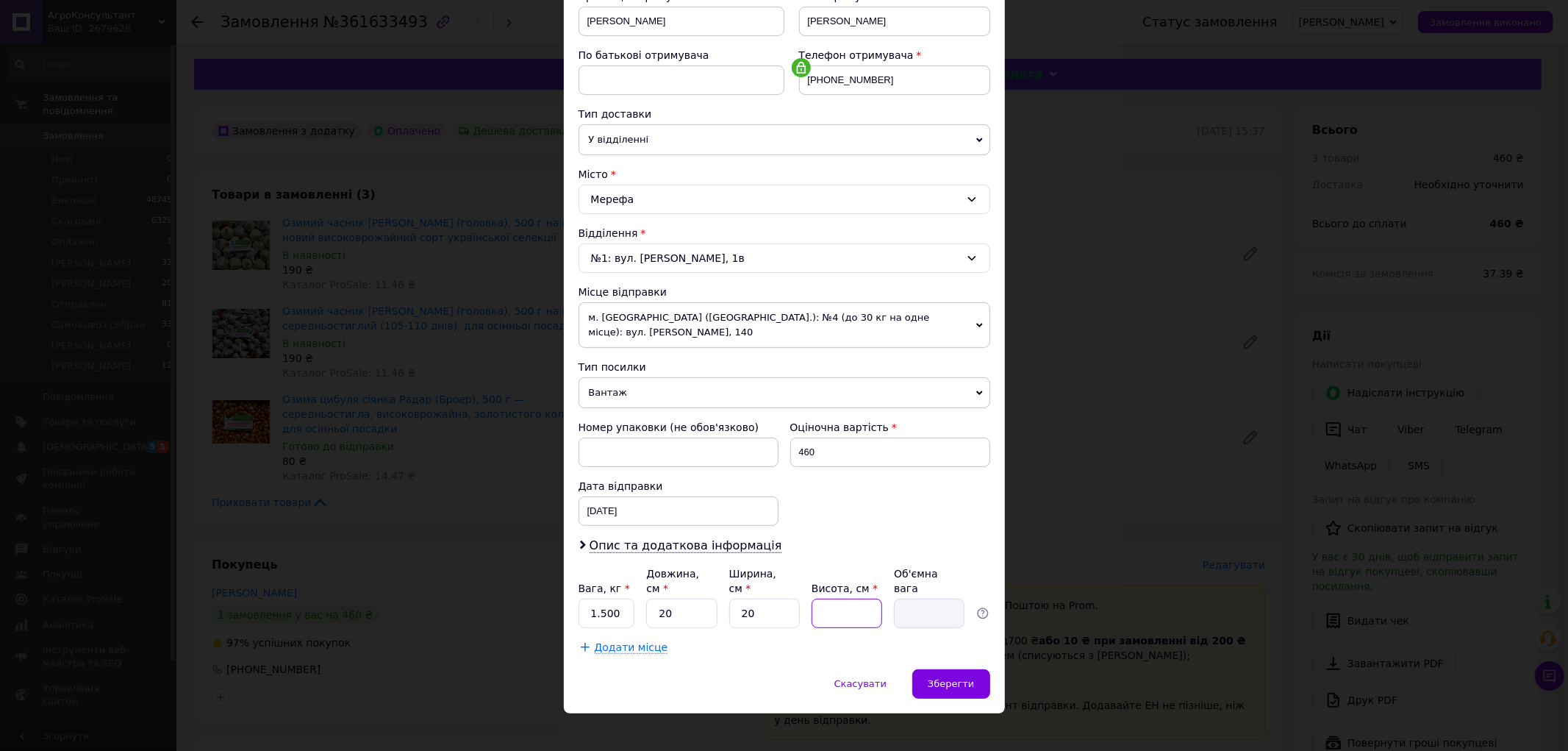
type input "0.1"
type input "15"
type input "1.5"
type input "15"
click at [929, 669] on div "Зберегти" at bounding box center [951, 684] width 77 height 29
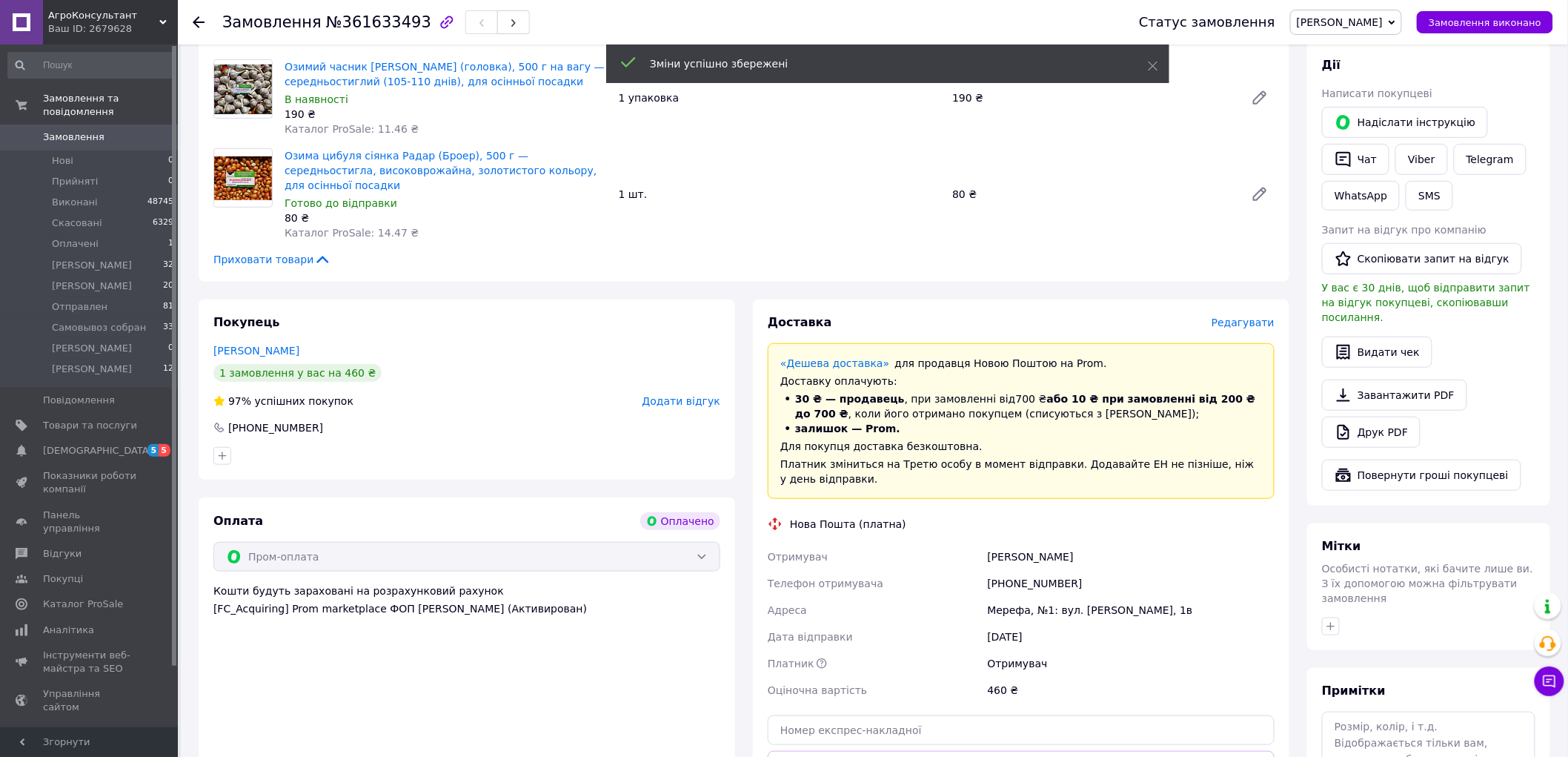
scroll to position [411, 0]
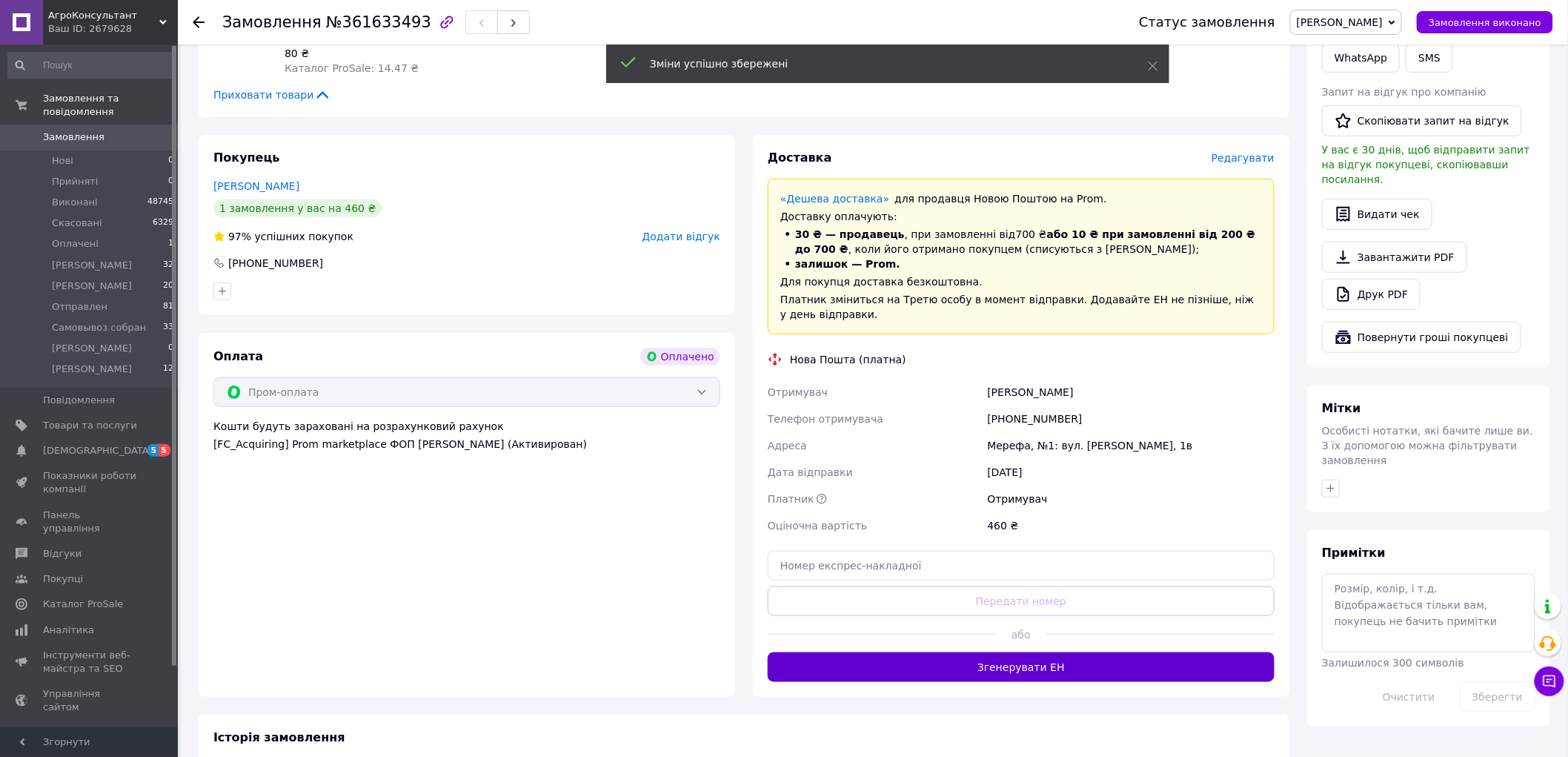
click at [1040, 653] on button "Згенерувати ЕН" at bounding box center [1022, 667] width 507 height 29
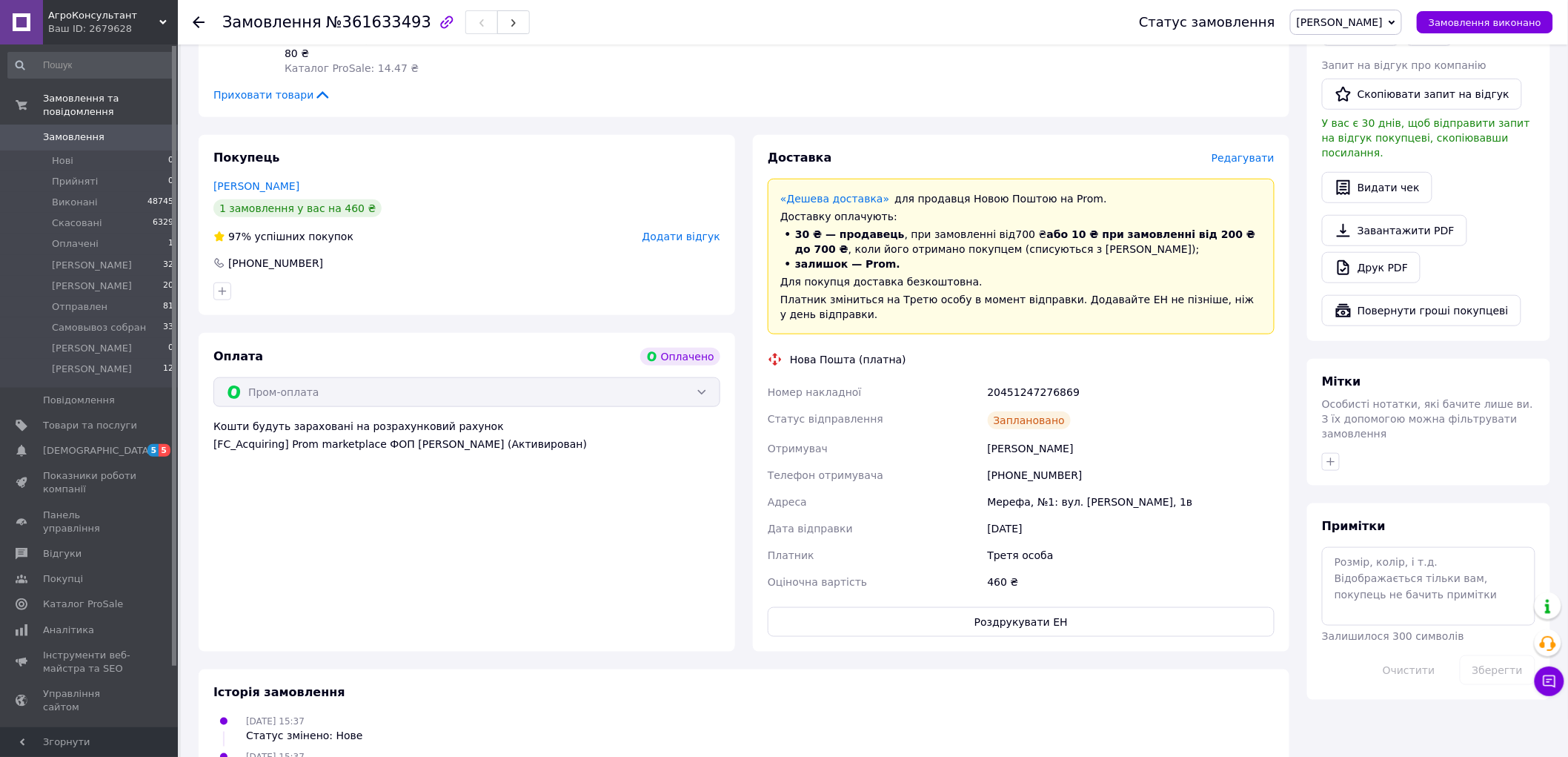
scroll to position [0, 0]
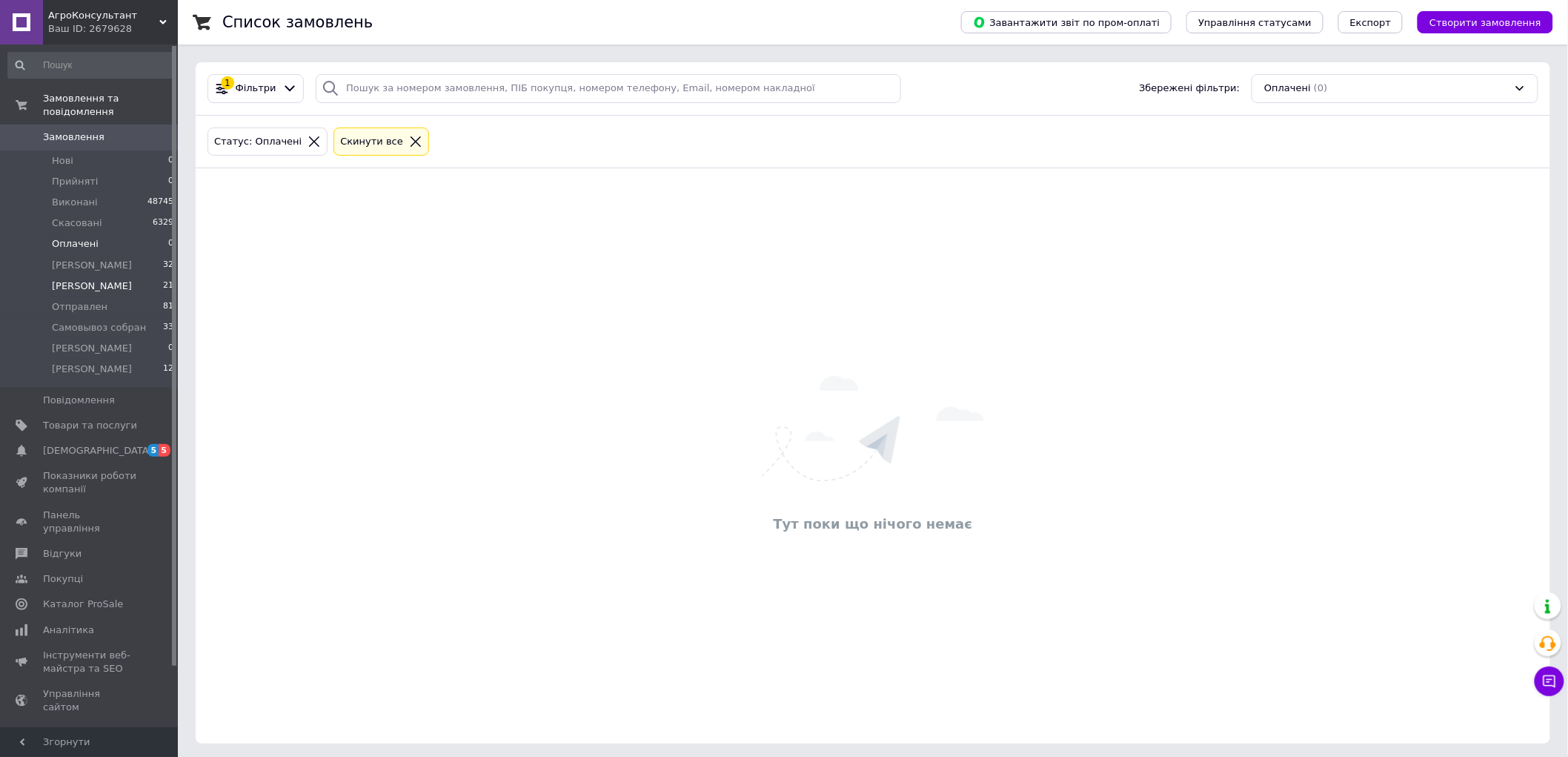
click at [121, 278] on li "Маргарита 21" at bounding box center [91, 286] width 183 height 20
